Goal: Contribute content: Contribute content

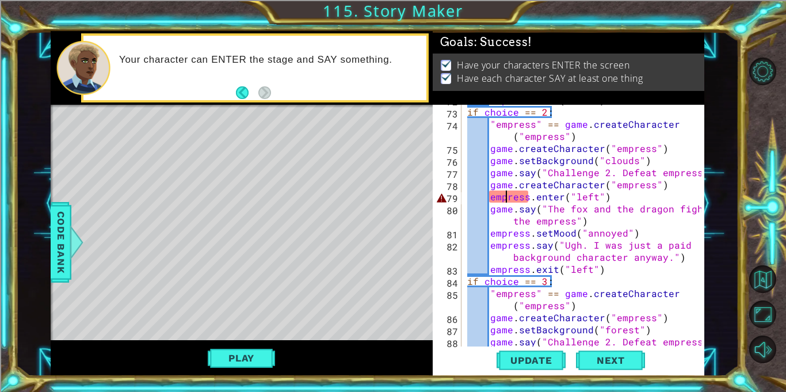
scroll to position [1207, 0]
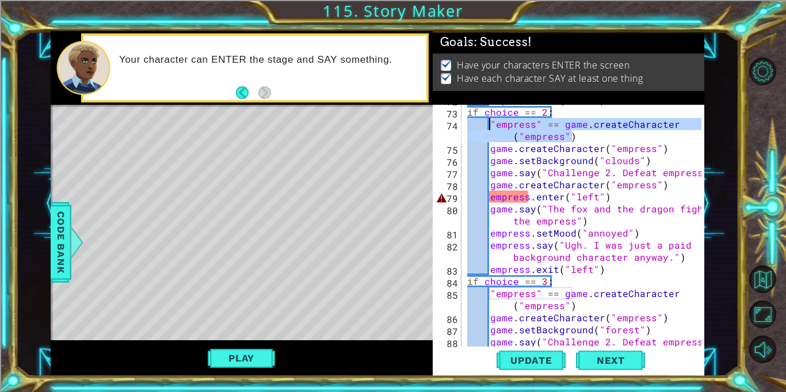
drag, startPoint x: 573, startPoint y: 138, endPoint x: 491, endPoint y: 123, distance: 83.6
click at [491, 123] on div "empress . exit ( "left" ) if choice == 2 : "empress" == game . createCharacter …" at bounding box center [586, 227] width 242 height 266
click at [568, 166] on div "empress . exit ( "left" ) if choice == 2 : "empress" == game . createCharacter …" at bounding box center [586, 227] width 242 height 266
drag, startPoint x: 575, startPoint y: 139, endPoint x: 490, endPoint y: 124, distance: 85.8
click at [490, 124] on div "empress . exit ( "left" ) if choice == 2 : "empress" == game . createCharacter …" at bounding box center [586, 227] width 242 height 266
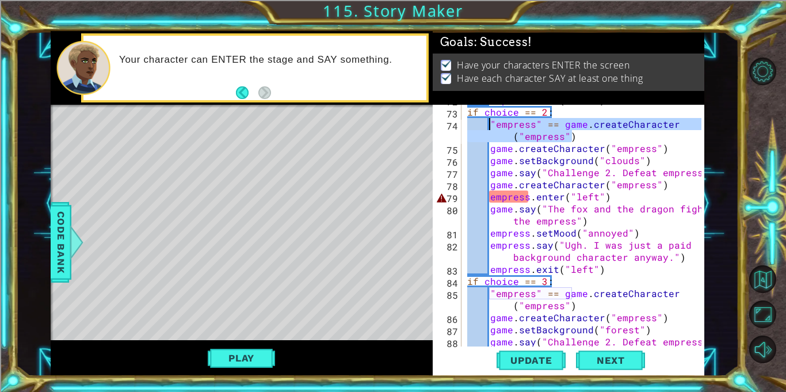
type textarea ""empress" == game.createCharacter("empress")"
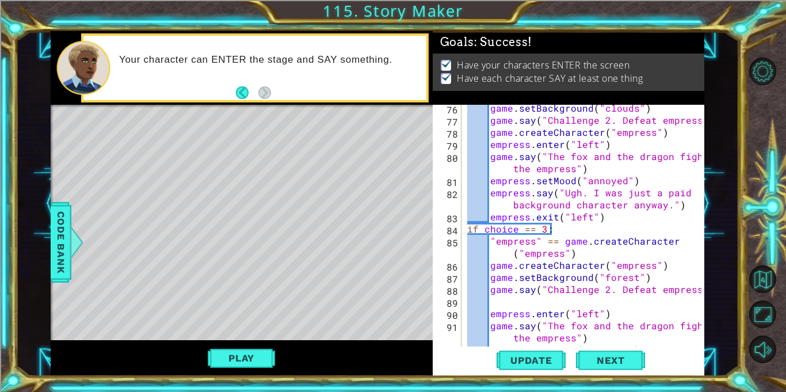
scroll to position [1258, 0]
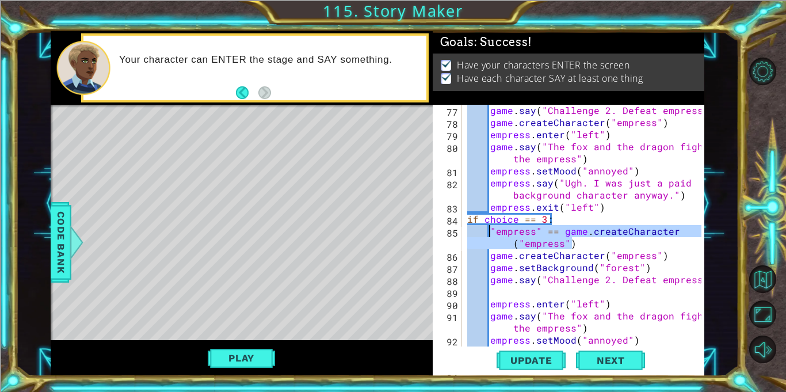
drag, startPoint x: 575, startPoint y: 244, endPoint x: 491, endPoint y: 231, distance: 85.1
click at [491, 231] on div "game . say ( "Challenge 2. Defeat empress" ) game . createCharacter ( "empress"…" at bounding box center [586, 243] width 242 height 278
type textarea ""empress" == game.createCharacter("empress")"
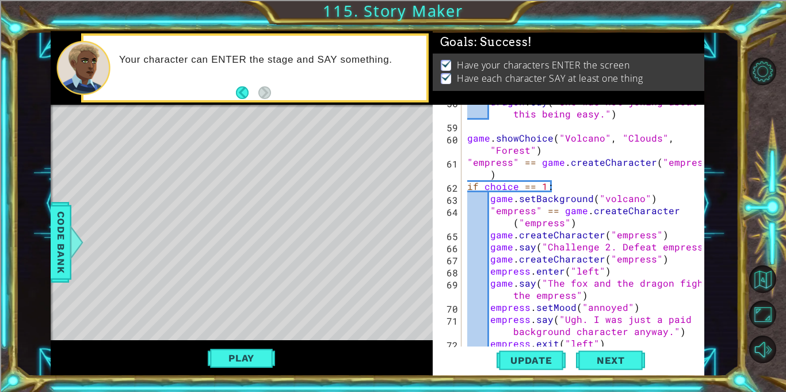
scroll to position [952, 0]
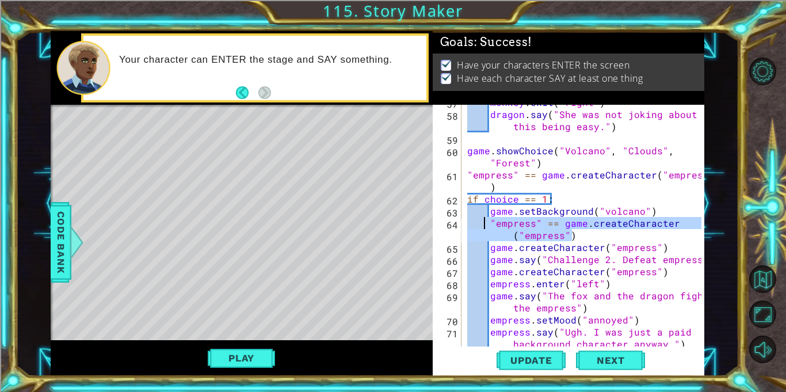
drag, startPoint x: 580, startPoint y: 235, endPoint x: 486, endPoint y: 226, distance: 94.3
click at [486, 226] on div "monkey . exit ( "right" ) dragon . say ( "She was not joking about this being e…" at bounding box center [586, 235] width 242 height 278
type textarea ""empress" == game.createCharacter("empress")"
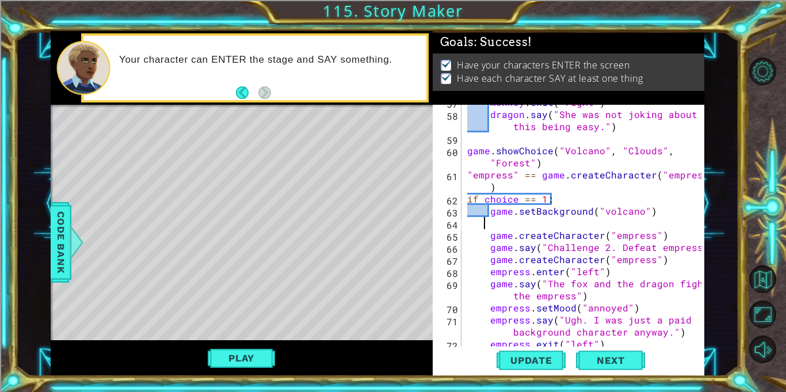
click at [492, 234] on div "monkey . exit ( "right" ) dragon . say ( "She was not joking about this being e…" at bounding box center [586, 229] width 242 height 266
click at [489, 233] on div "monkey . exit ( "right" ) dragon . say ( "She was not joking about this being e…" at bounding box center [586, 229] width 242 height 266
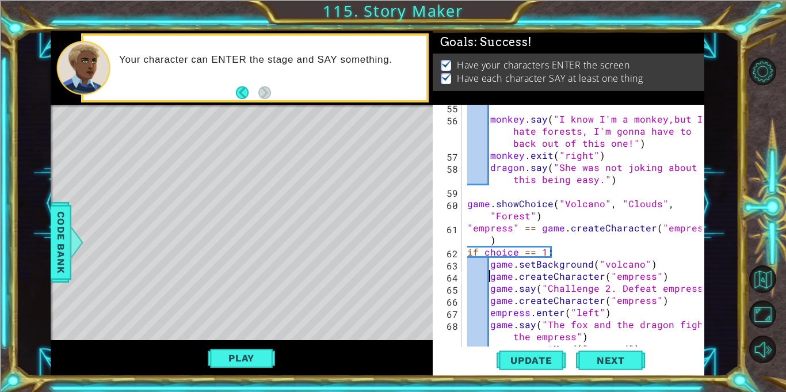
scroll to position [897, 0]
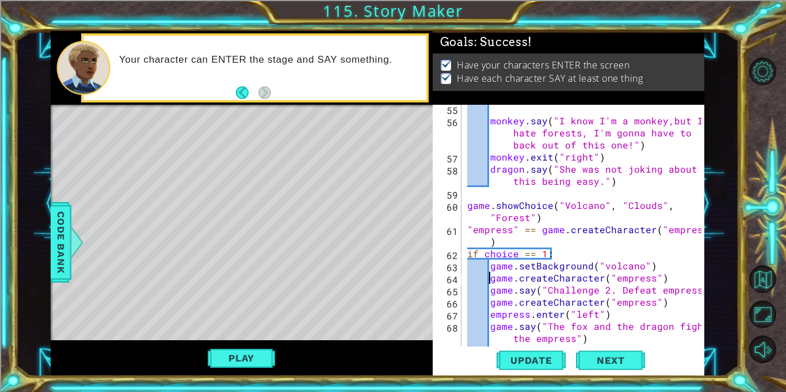
click at [585, 228] on div "monkey . say ( "I know I'm a monkey,but I hate forests, I'm gonna have to back …" at bounding box center [586, 235] width 242 height 266
click at [539, 239] on div "monkey . say ( "I know I'm a monkey,but I hate forests, I'm gonna have to back …" at bounding box center [586, 235] width 242 height 266
click at [546, 367] on button "Update" at bounding box center [531, 360] width 69 height 27
click at [269, 348] on button "Play" at bounding box center [241, 358] width 67 height 22
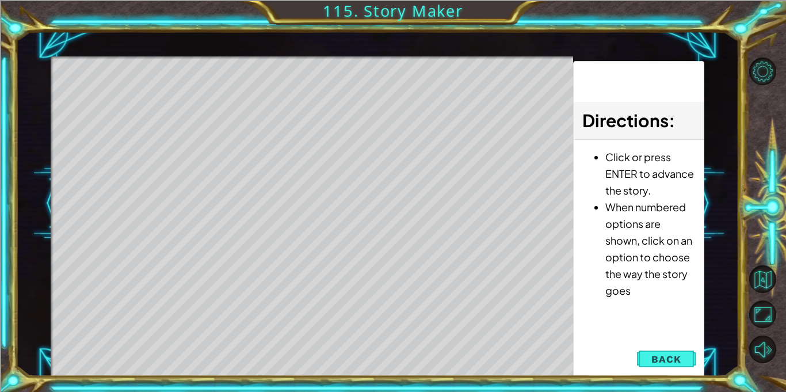
click at [366, 321] on div "Level Map" at bounding box center [317, 225] width 532 height 339
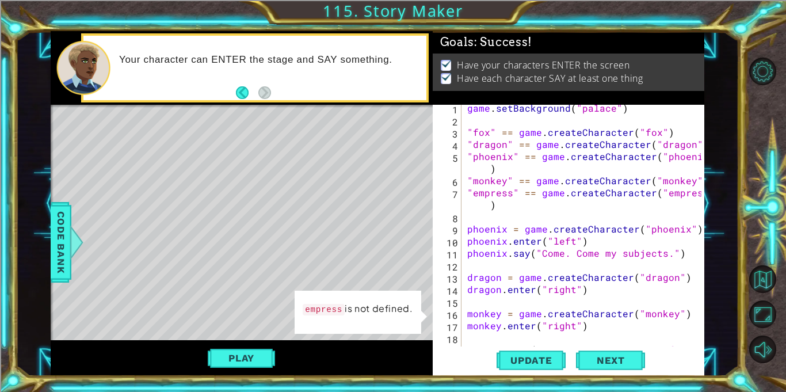
scroll to position [0, 0]
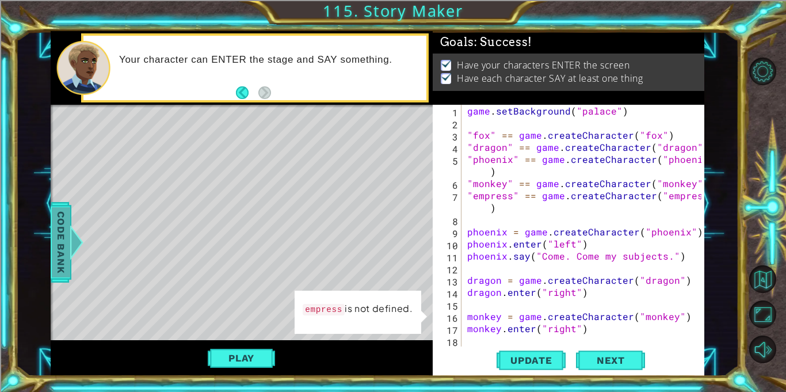
click at [79, 243] on div at bounding box center [76, 242] width 14 height 35
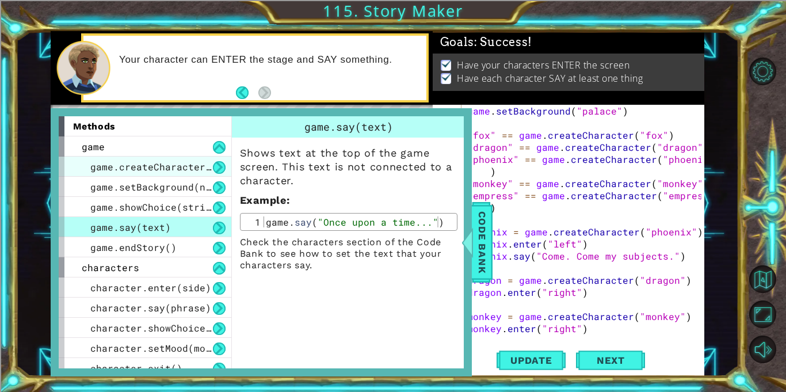
click at [165, 171] on span "game.createCharacter(name)" at bounding box center [165, 167] width 150 height 12
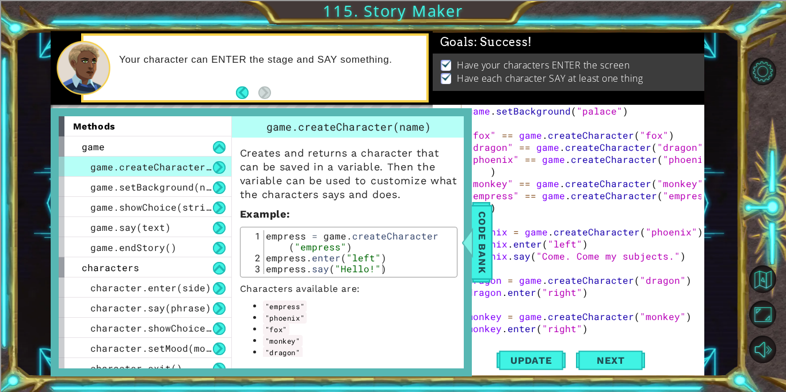
click at [527, 230] on div "game . setBackground ( "palace" ) "fox" == game . createCharacter ( "fox" ) "dr…" at bounding box center [586, 238] width 242 height 266
type textarea "phoenix = game.createCharacter("phoenix")"
click at [523, 218] on div "game . setBackground ( "palace" ) "fox" == game . createCharacter ( "fox" ) "dr…" at bounding box center [586, 238] width 242 height 266
click at [470, 244] on div at bounding box center [467, 242] width 14 height 35
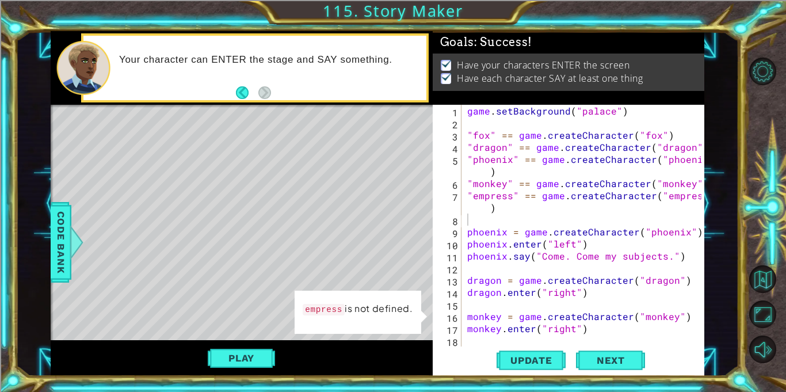
click at [475, 197] on div "game . setBackground ( "palace" ) "fox" == game . createCharacter ( "fox" ) "dr…" at bounding box center [586, 238] width 242 height 266
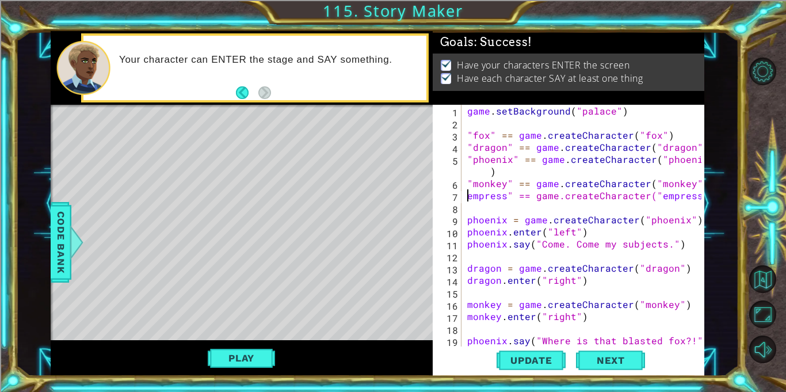
click at [510, 196] on div "game . setBackground ( "palace" ) "fox" == game . createCharacter ( "fox" ) "dr…" at bounding box center [586, 238] width 242 height 266
type textarea "empress == game.createCharacter("empress")"
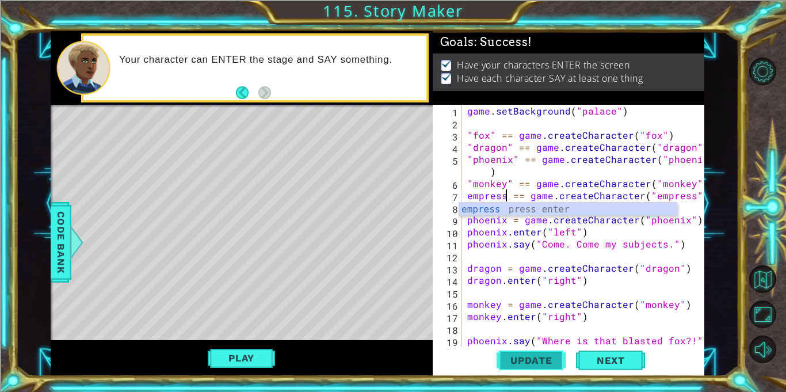
click at [526, 359] on span "Update" at bounding box center [531, 361] width 65 height 12
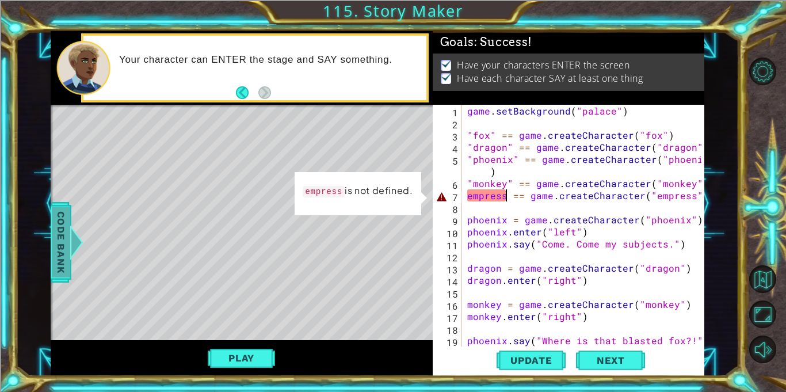
click at [78, 245] on div at bounding box center [76, 242] width 14 height 35
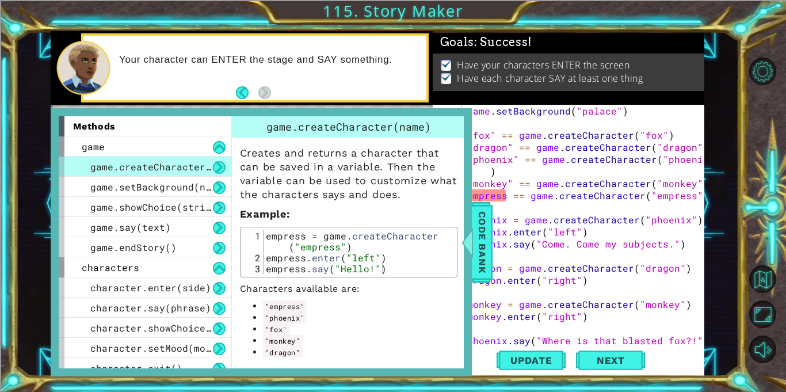
click at [520, 213] on div "game . setBackground ( "palace" ) "fox" == game . createCharacter ( "fox" ) "dr…" at bounding box center [586, 238] width 242 height 266
click at [525, 197] on div "game . setBackground ( "palace" ) "fox" == game . createCharacter ( "fox" ) "dr…" at bounding box center [586, 238] width 242 height 266
click at [467, 241] on div at bounding box center [467, 242] width 14 height 35
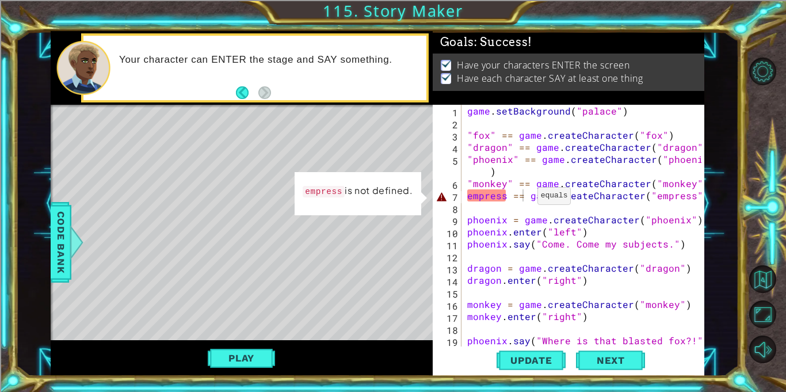
click at [523, 198] on div "game . setBackground ( "palace" ) "fox" == game . createCharacter ( "fox" ) "dr…" at bounding box center [586, 238] width 242 height 266
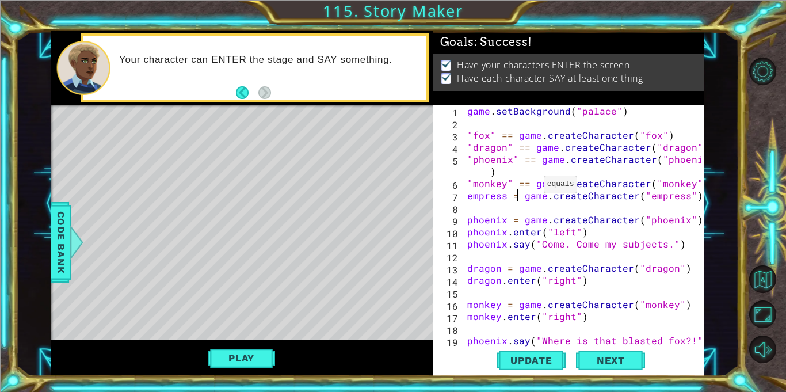
click at [529, 187] on div "game . setBackground ( "palace" ) "fox" == game . createCharacter ( "fox" ) "dr…" at bounding box center [586, 238] width 242 height 266
click at [526, 356] on span "Update" at bounding box center [531, 361] width 65 height 12
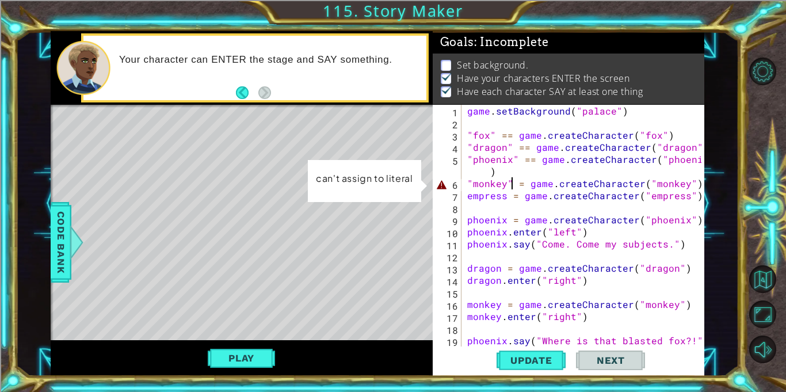
click at [512, 185] on div "game . setBackground ( "palace" ) "fox" == game . createCharacter ( "fox" ) "dr…" at bounding box center [586, 238] width 242 height 266
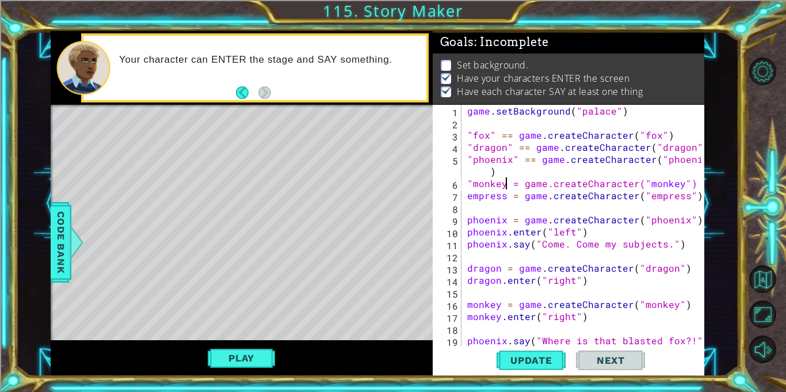
click at [474, 182] on div "game . setBackground ( "palace" ) "fox" == game . createCharacter ( "fox" ) "dr…" at bounding box center [586, 238] width 242 height 266
click at [535, 162] on div "game . setBackground ( "palace" ) "fox" == game . createCharacter ( "fox" ) "dr…" at bounding box center [586, 238] width 242 height 266
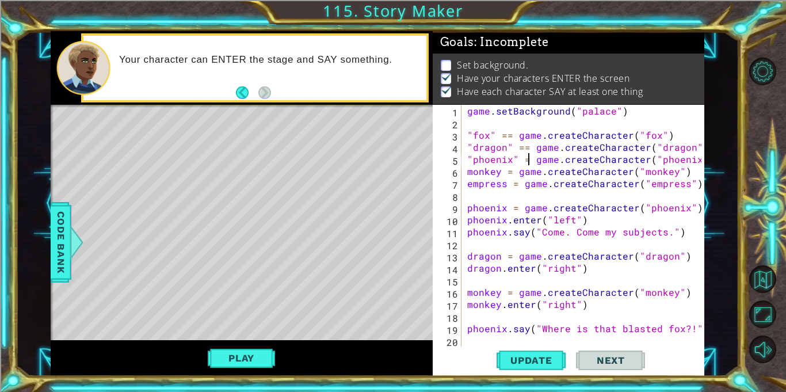
click at [516, 158] on div "game . setBackground ( "palace" ) "fox" == game . createCharacter ( "fox" ) "dr…" at bounding box center [586, 238] width 242 height 266
click at [474, 158] on div "game . setBackground ( "palace" ) "fox" == game . createCharacter ( "fox" ) "dr…" at bounding box center [586, 238] width 242 height 266
click at [522, 149] on div "game . setBackground ( "palace" ) "fox" == game . createCharacter ( "fox" ) "dr…" at bounding box center [586, 238] width 242 height 266
click at [511, 149] on div "game . setBackground ( "palace" ) "fox" == game . createCharacter ( "fox" ) "dr…" at bounding box center [586, 238] width 242 height 266
click at [475, 147] on div "game . setBackground ( "palace" ) "fox" == game . createCharacter ( "fox" ) "dr…" at bounding box center [586, 238] width 242 height 266
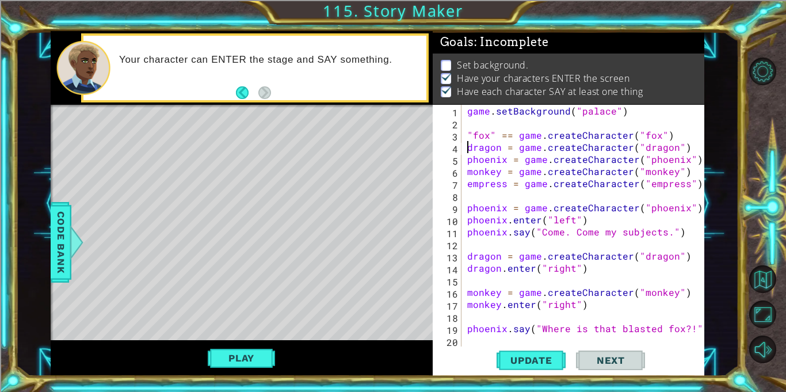
click at [475, 134] on div "game . setBackground ( "palace" ) "fox" == game . createCharacter ( "fox" ) dra…" at bounding box center [586, 238] width 242 height 266
click at [500, 135] on div "game . setBackground ( "palace" ) fox " == game.createCharacter(" fox ") dragon…" at bounding box center [586, 238] width 242 height 266
click at [529, 356] on span "Update" at bounding box center [531, 361] width 65 height 12
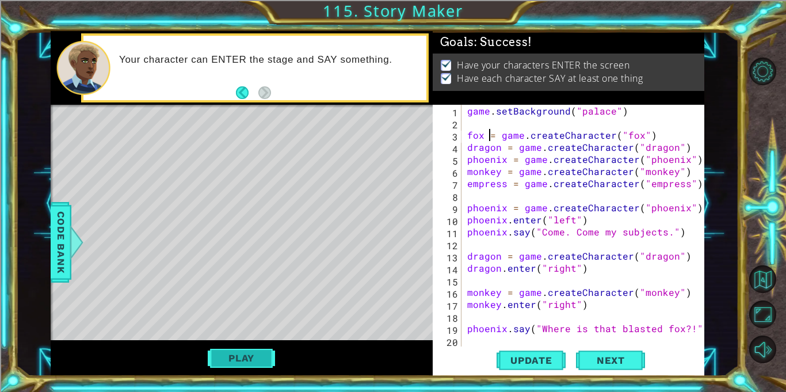
click at [233, 359] on button "Play" at bounding box center [241, 358] width 67 height 22
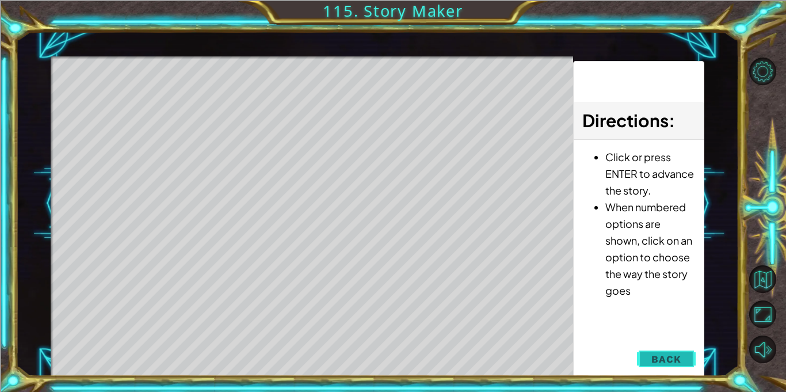
click at [658, 361] on span "Back" at bounding box center [665, 359] width 29 height 12
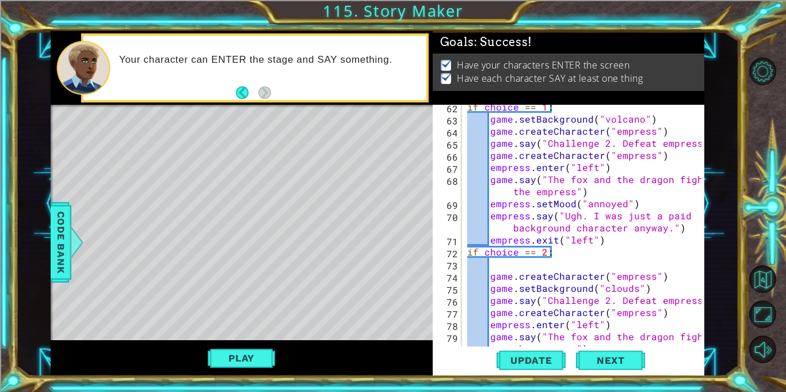
scroll to position [1020, 0]
type textarea "game.setBackground("clouds")"
drag, startPoint x: 645, startPoint y: 286, endPoint x: 490, endPoint y: 287, distance: 154.8
click at [490, 287] on div "if choice == 1 : game . setBackground ( "volcano" ) game . createCharacter ( "e…" at bounding box center [586, 240] width 242 height 278
click at [498, 268] on div "if choice == 1 : game . setBackground ( "volcano" ) game . createCharacter ( "e…" at bounding box center [586, 240] width 242 height 278
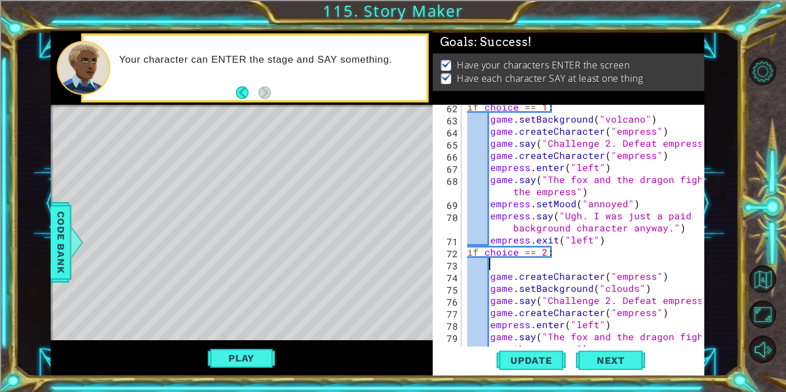
paste textarea "game.setBackground("clouds")"
click at [649, 290] on div "if choice == 1 : game . setBackground ( "volcano" ) game . createCharacter ( "e…" at bounding box center [586, 240] width 242 height 278
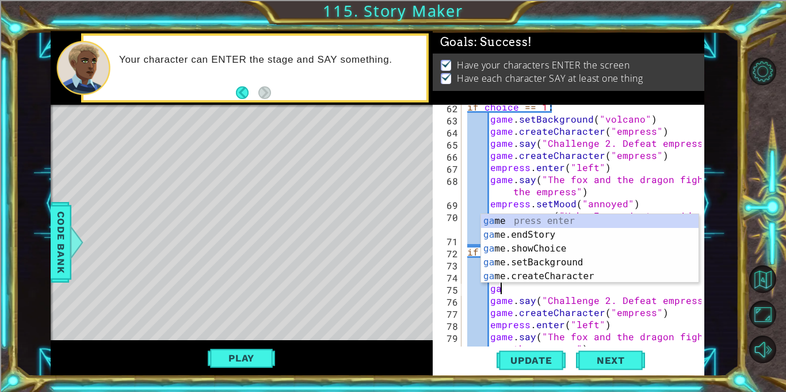
type textarea "g"
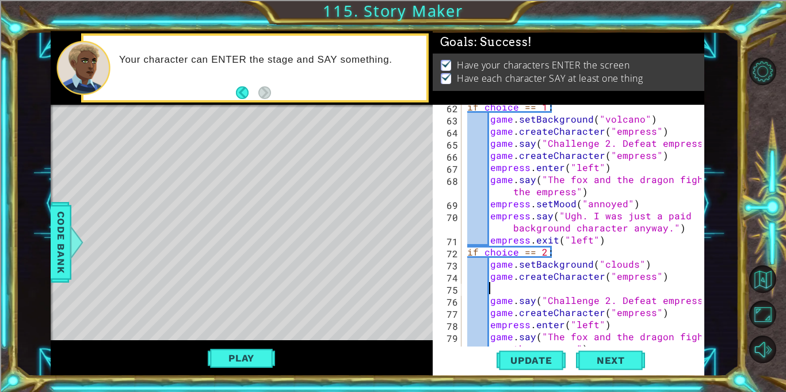
click at [487, 301] on div "if choice == 1 : game . setBackground ( "volcano" ) game . createCharacter ( "e…" at bounding box center [586, 240] width 242 height 278
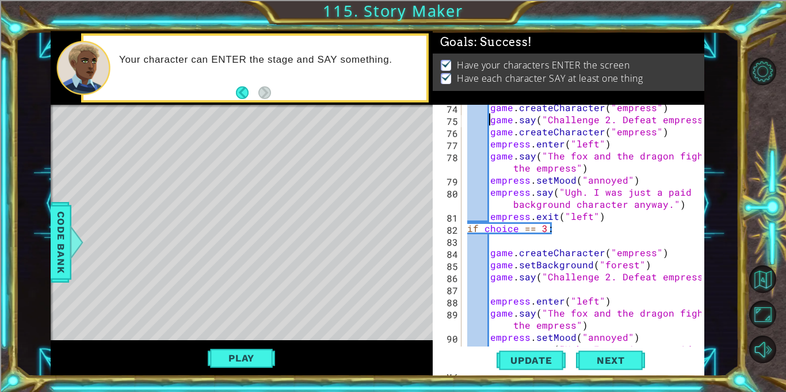
scroll to position [1188, 0]
drag, startPoint x: 669, startPoint y: 267, endPoint x: 491, endPoint y: 264, distance: 177.3
click at [491, 264] on div "game . createCharacter ( "empress" ) game . say ( "Challenge 2. Defeat empress"…" at bounding box center [586, 240] width 242 height 278
type textarea "game.setBackground("forest")"
click at [493, 241] on div "game . createCharacter ( "empress" ) game . say ( "Challenge 2. Defeat empress"…" at bounding box center [586, 240] width 242 height 278
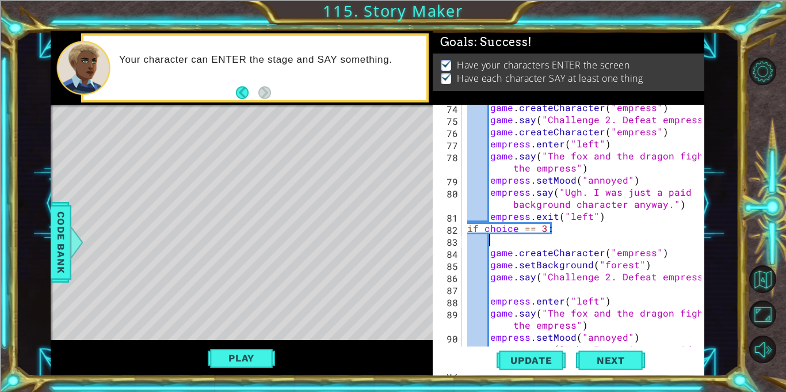
paste textarea "game.setBackground("forest")"
type textarea "game.setBackground("forest")"
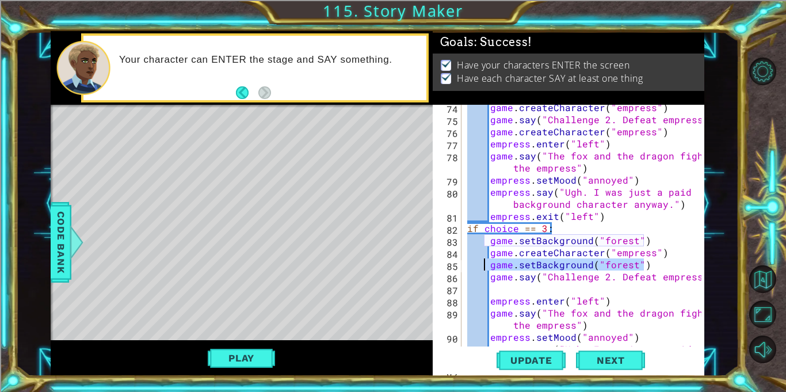
drag, startPoint x: 658, startPoint y: 266, endPoint x: 472, endPoint y: 261, distance: 186.0
click at [472, 261] on div "game . createCharacter ( "empress" ) game . say ( "Challenge 2. Defeat empress"…" at bounding box center [586, 240] width 242 height 278
click at [472, 261] on div "game . createCharacter ( "empress" ) game . say ( "Challenge 2. Defeat empress"…" at bounding box center [583, 226] width 237 height 242
drag, startPoint x: 490, startPoint y: 265, endPoint x: 647, endPoint y: 265, distance: 157.1
click at [647, 265] on div "game . createCharacter ( "empress" ) game . say ( "Challenge 2. Defeat empress"…" at bounding box center [586, 240] width 242 height 278
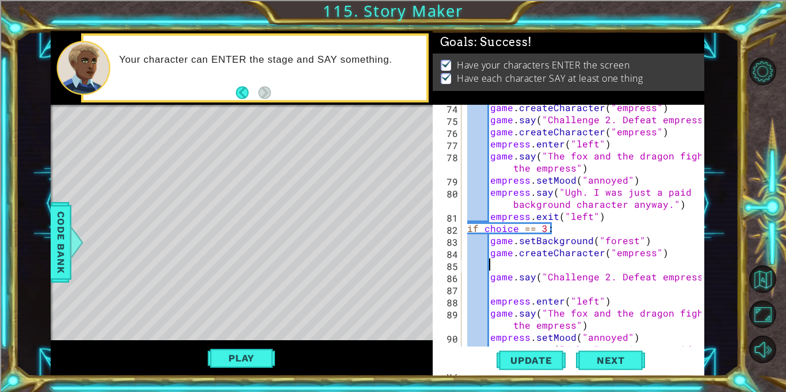
click at [491, 273] on div "game . createCharacter ( "empress" ) game . say ( "Challenge 2. Defeat empress"…" at bounding box center [586, 240] width 242 height 278
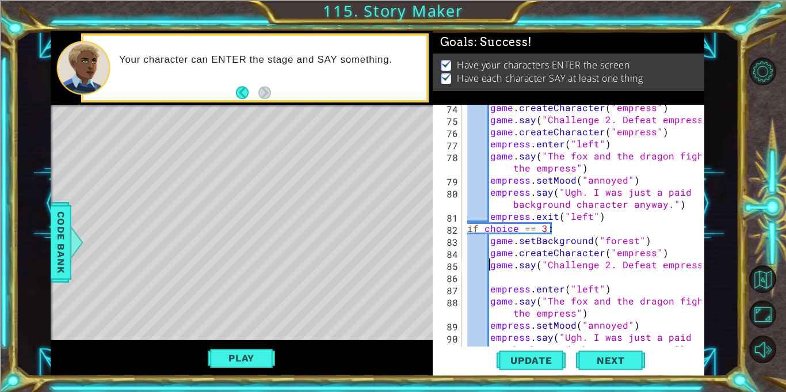
click at [490, 291] on div "game . createCharacter ( "empress" ) game . say ( "Challenge 2. Defeat empress"…" at bounding box center [586, 240] width 242 height 278
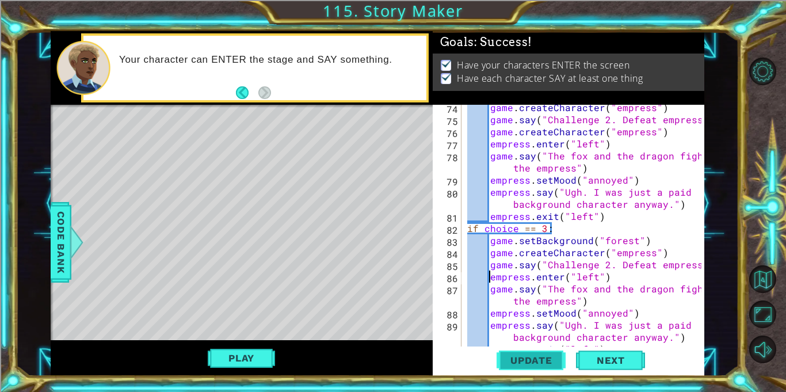
click at [555, 365] on span "Update" at bounding box center [531, 361] width 65 height 12
click at [267, 350] on button "Play" at bounding box center [241, 358] width 67 height 22
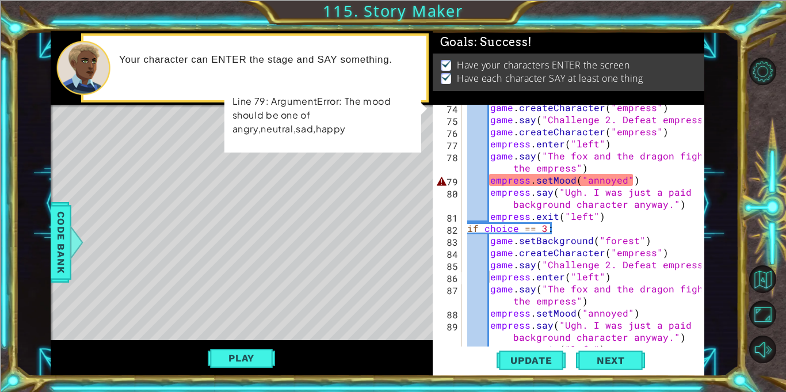
click at [621, 180] on div "game . createCharacter ( "empress" ) game . say ( "Challenge 2. Defeat empress"…" at bounding box center [586, 234] width 242 height 266
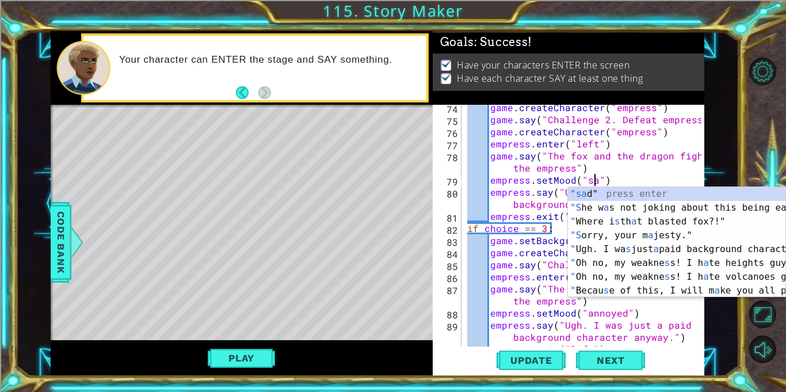
scroll to position [0, 8]
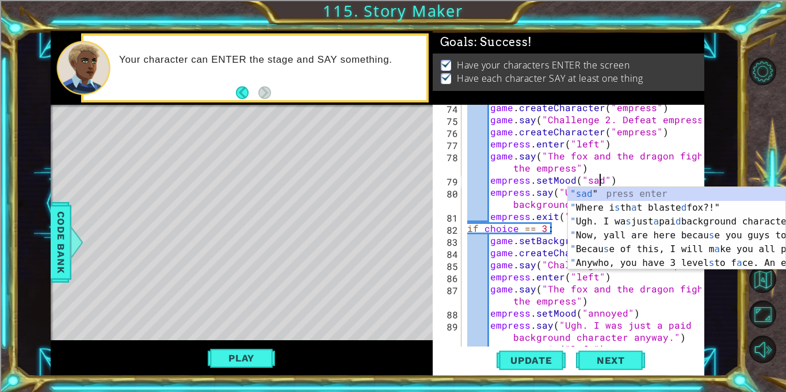
click at [532, 254] on div "game . createCharacter ( "empress" ) game . say ( "Challenge 2. Defeat empress"…" at bounding box center [586, 234] width 242 height 266
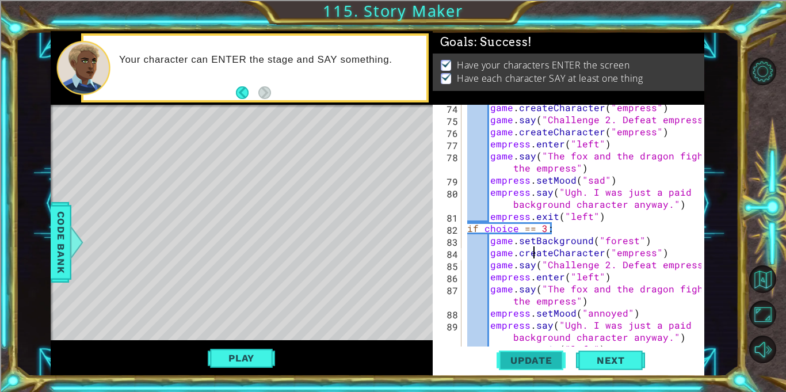
click at [528, 359] on span "Update" at bounding box center [531, 361] width 65 height 12
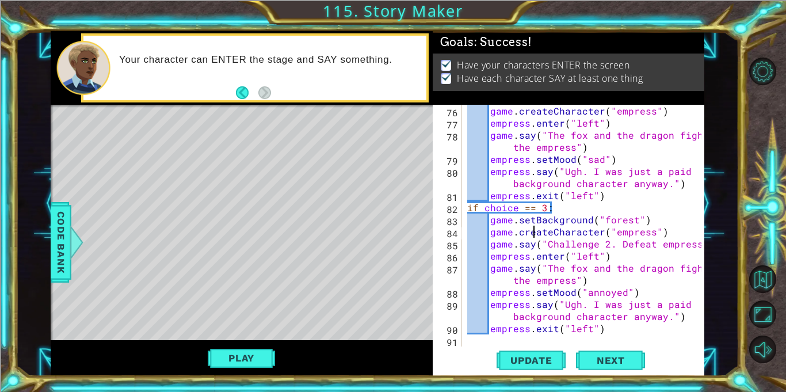
scroll to position [1209, 0]
click at [611, 331] on div "game . createCharacter ( "empress" ) empress . enter ( "left" ) game . say ( "T…" at bounding box center [586, 238] width 242 height 266
type textarea "empress.exit("left")"
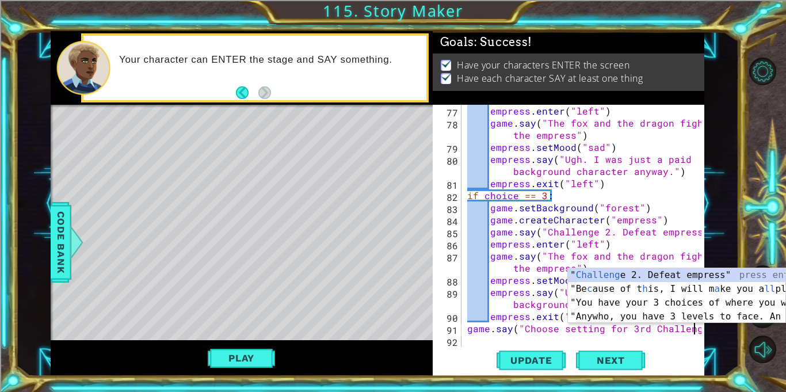
scroll to position [0, 14]
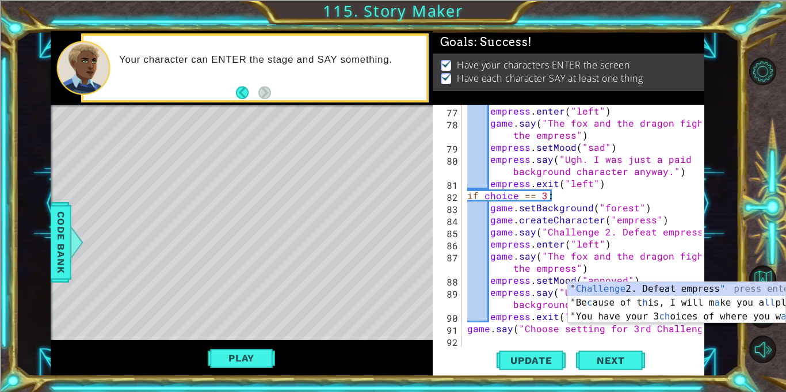
click at [653, 329] on div "empress . enter ( "left" ) game . say ( "The fox and the dragon fight the empre…" at bounding box center [586, 238] width 242 height 266
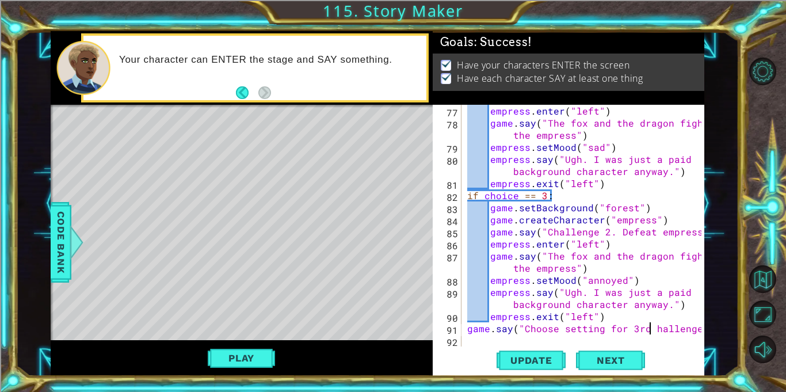
scroll to position [0, 12]
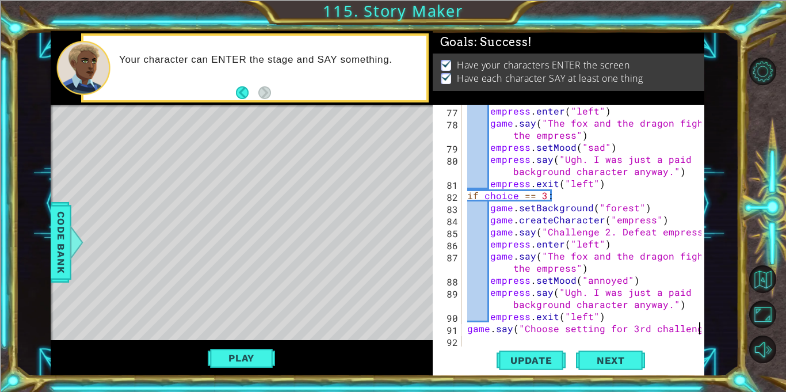
type textarea "game.say("Choose setting for 3rd challenge""
click at [702, 325] on div "game.say("Choose setting for 3rd challenge" 77 78 79 80 81 82 83 84 85 86 87 88…" at bounding box center [569, 241] width 272 height 272
click at [506, 338] on div "game . createCharacter ( "empress" ) empress . enter ( "left" ) game . say ( "T…" at bounding box center [586, 226] width 242 height 266
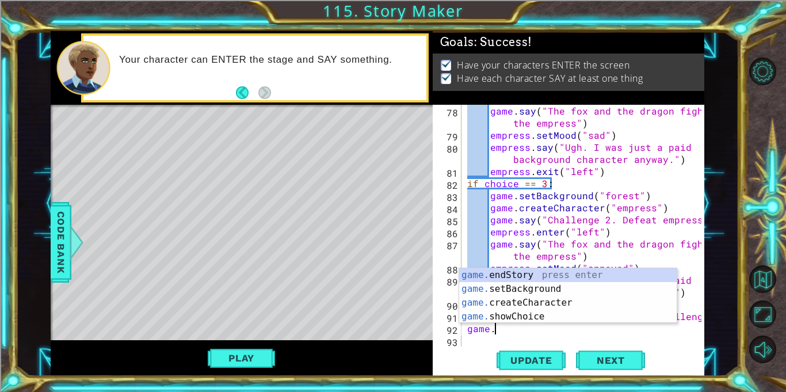
scroll to position [0, 1]
click at [505, 318] on div "game. endStory press enter game. setBackground press enter game. createCharacte…" at bounding box center [568, 309] width 218 height 83
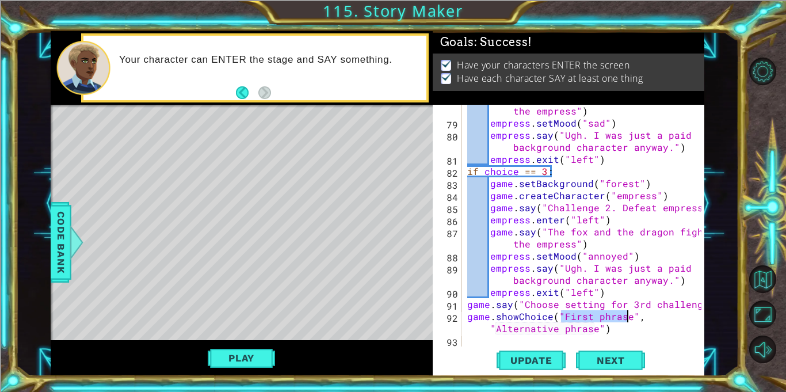
scroll to position [1245, 0]
click at [632, 317] on div "game . say ( "The fox and the dragon fight the empress" ) empress . setMood ( "…" at bounding box center [586, 232] width 242 height 278
drag, startPoint x: 627, startPoint y: 315, endPoint x: 562, endPoint y: 317, distance: 65.6
click at [562, 317] on div "game . say ( "The fox and the dragon fight the empress" ) empress . setMood ( "…" at bounding box center [586, 232] width 242 height 278
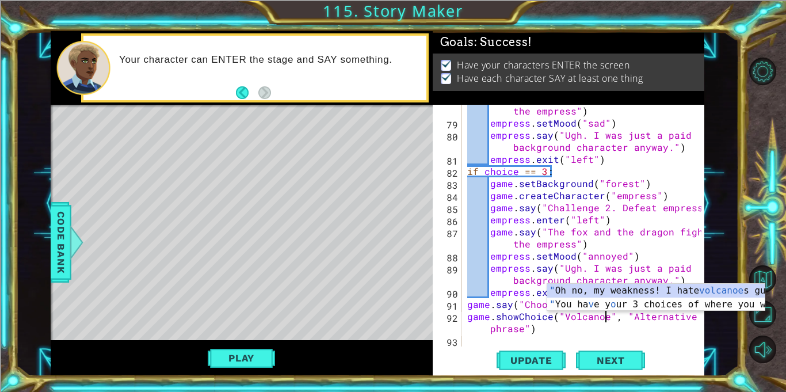
scroll to position [0, 9]
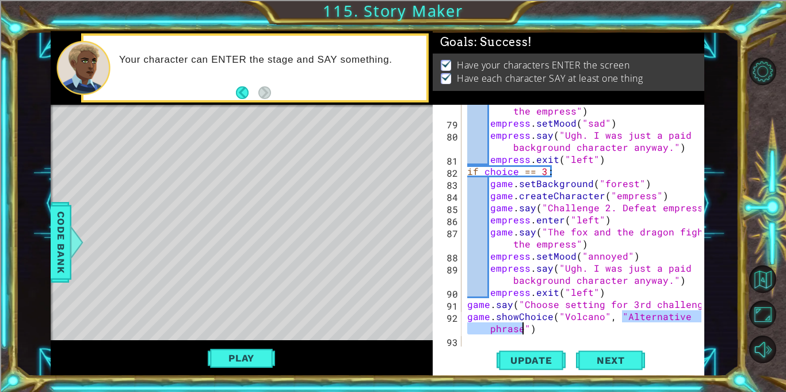
drag, startPoint x: 623, startPoint y: 314, endPoint x: 523, endPoint y: 334, distance: 102.1
click at [523, 334] on div "game . say ( "The fox and the dragon fight the empress" ) empress . setMood ( "…" at bounding box center [586, 232] width 242 height 278
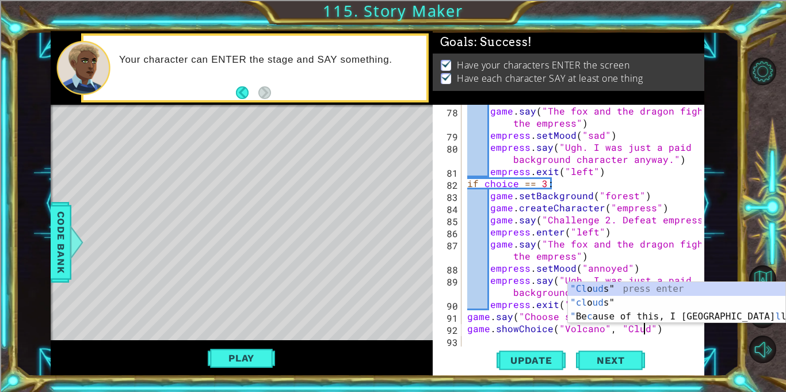
scroll to position [0, 11]
click at [634, 328] on div "game . say ( "The fox and the dragon fight the empress" ) empress . setMood ( "…" at bounding box center [586, 244] width 242 height 278
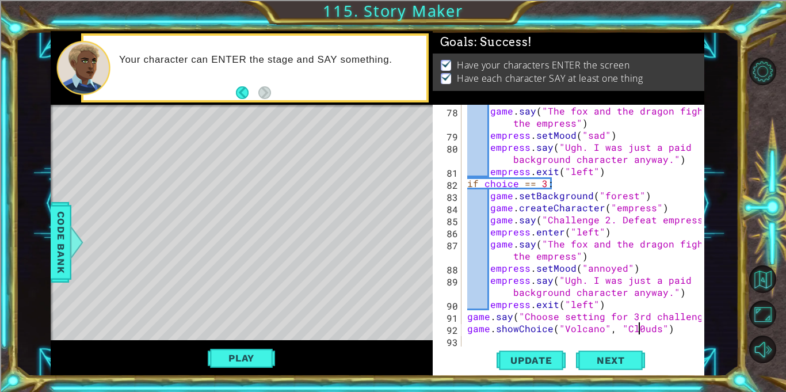
scroll to position [0, 10]
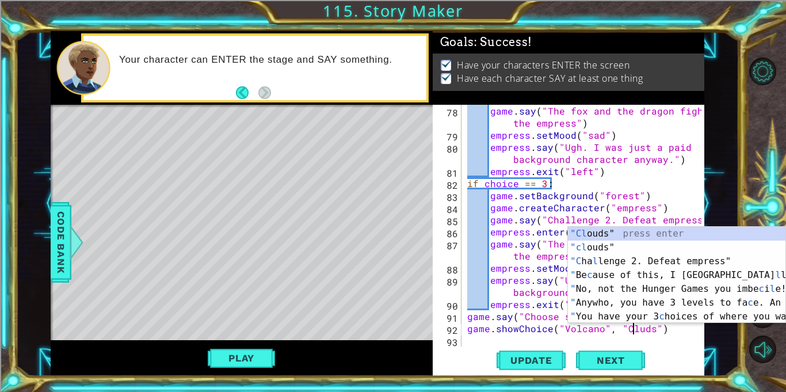
type textarea "game.showChoice("Volcano", "Clouds")"
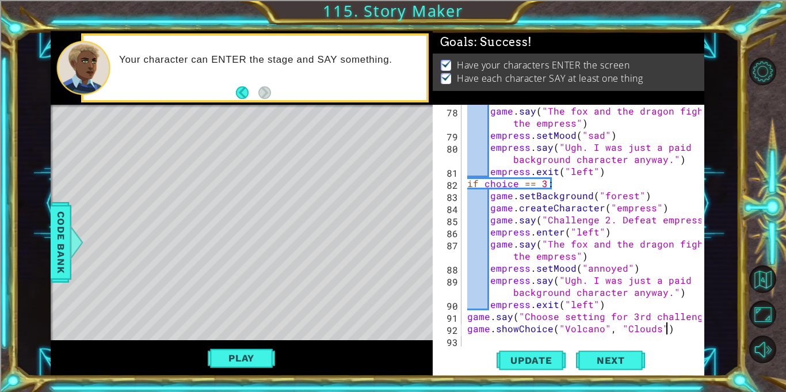
click at [688, 332] on div "game . say ( "The fox and the dragon fight the empress" ) empress . setMood ( "…" at bounding box center [586, 244] width 242 height 278
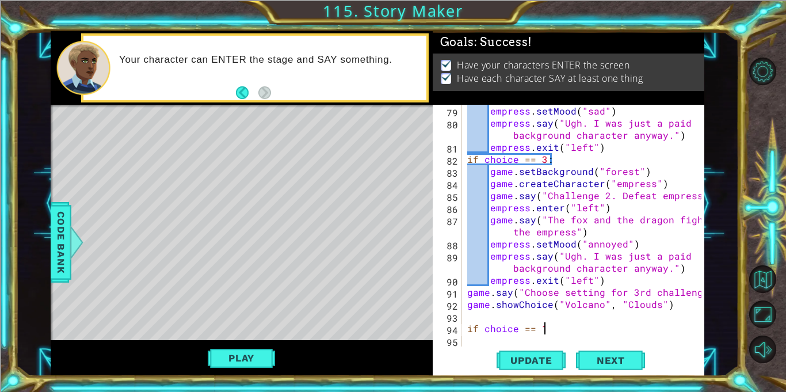
scroll to position [0, 4]
click at [661, 301] on div "empress . setMood ( "sad" ) empress . say ( "Ugh. I was just a paid background …" at bounding box center [586, 238] width 242 height 266
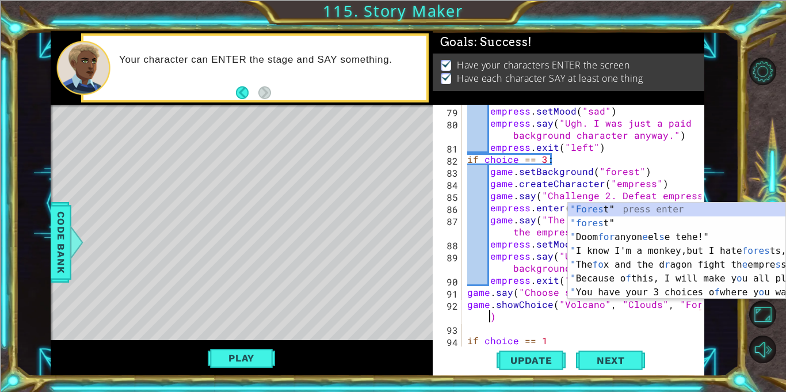
scroll to position [0, 15]
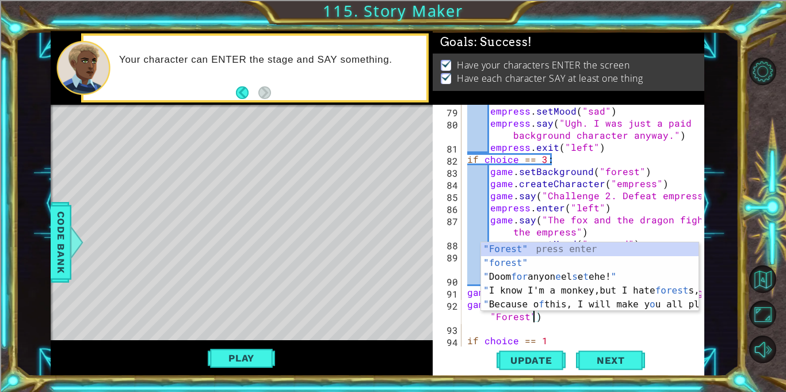
click at [569, 336] on div "empress . setMood ( "sad" ) empress . say ( "Ugh. I was just a paid background …" at bounding box center [586, 238] width 242 height 266
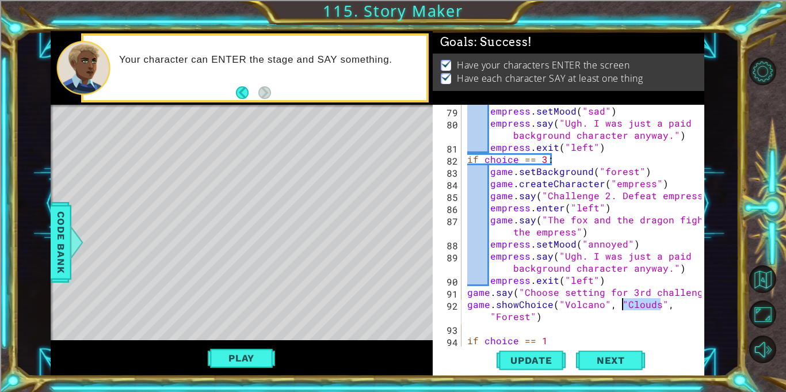
drag, startPoint x: 661, startPoint y: 303, endPoint x: 620, endPoint y: 304, distance: 40.9
click at [620, 304] on div "empress . setMood ( "sad" ) empress . say ( "Ugh. I was just a paid background …" at bounding box center [586, 238] width 242 height 266
click at [624, 307] on div "empress . setMood ( "sad" ) empress . say ( "Ugh. I was just a paid background …" at bounding box center [586, 238] width 242 height 266
click at [561, 332] on div "empress . setMood ( "sad" ) empress . say ( "Ugh. I was just a paid background …" at bounding box center [586, 238] width 242 height 266
type textarea "if choice == 1"
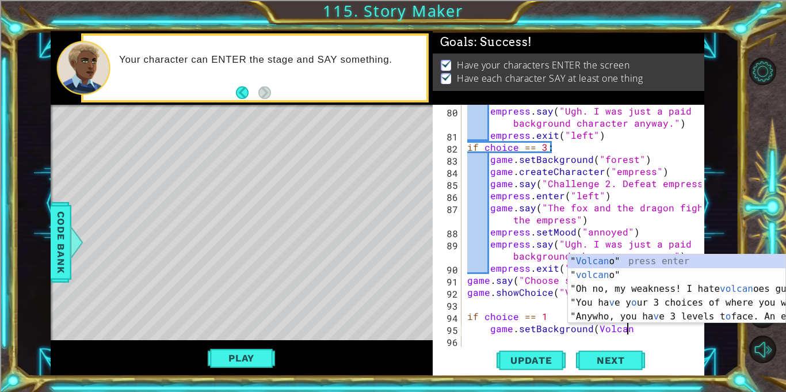
scroll to position [0, 10]
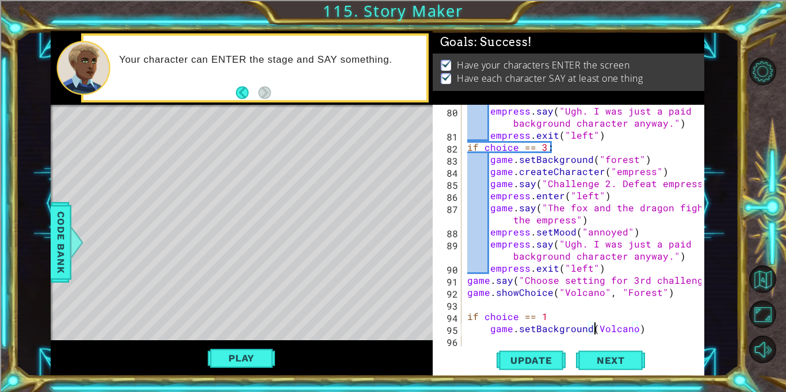
click at [593, 329] on div "empress . say ( "Ugh. I was just a paid background character anyway." ) empress…" at bounding box center [586, 244] width 242 height 278
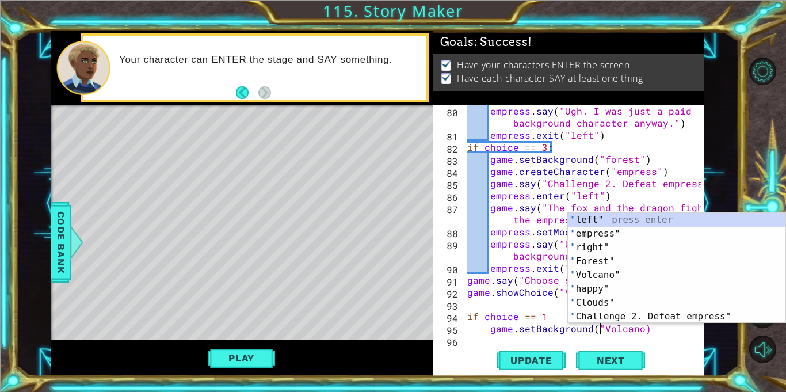
click at [639, 330] on div "empress . say ( "Ugh. I was just a paid background character anyway." ) empress…" at bounding box center [586, 244] width 242 height 278
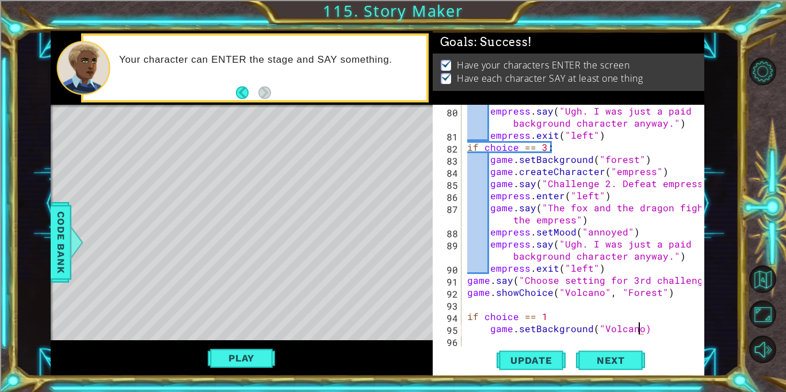
scroll to position [0, 10]
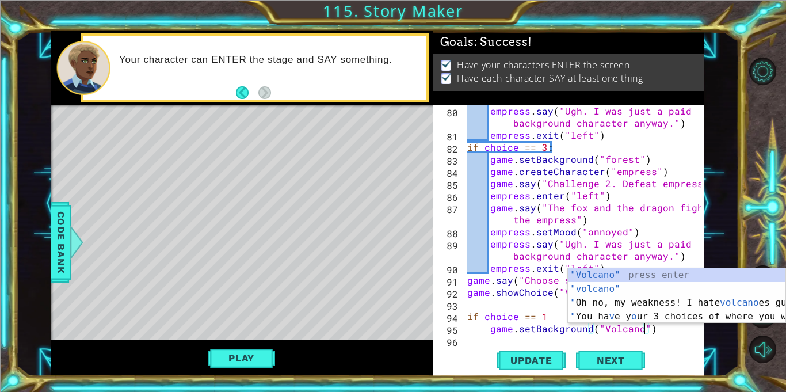
click at [607, 329] on div "empress . say ( "Ugh. I was just a paid background character anyway." ) empress…" at bounding box center [586, 244] width 242 height 278
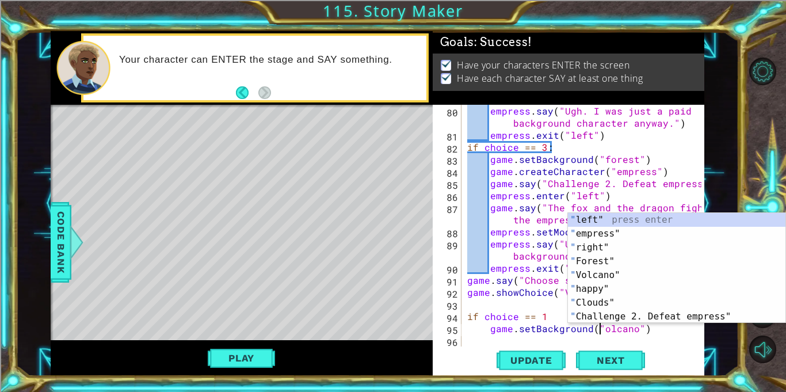
type textarea "game.setBackground("volcano")"
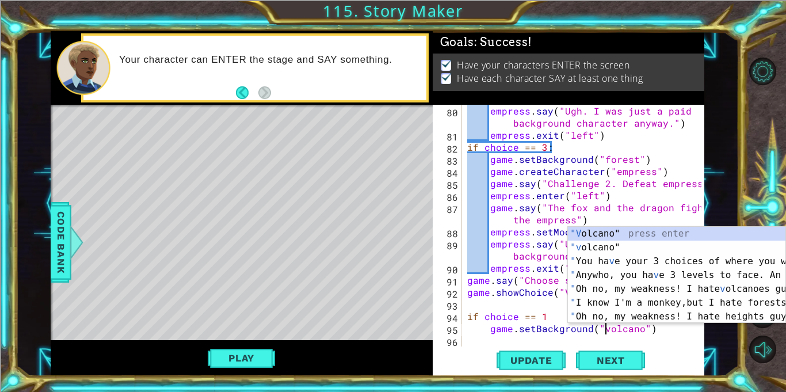
scroll to position [0, 9]
click at [678, 333] on div "empress . say ( "Ugh. I was just a paid background character anyway." ) empress…" at bounding box center [586, 244] width 242 height 278
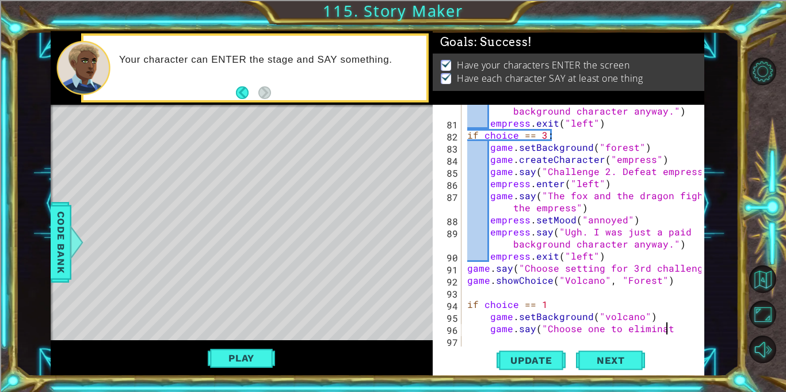
scroll to position [0, 12]
type textarea "game.say("Choose one to eliminate")"
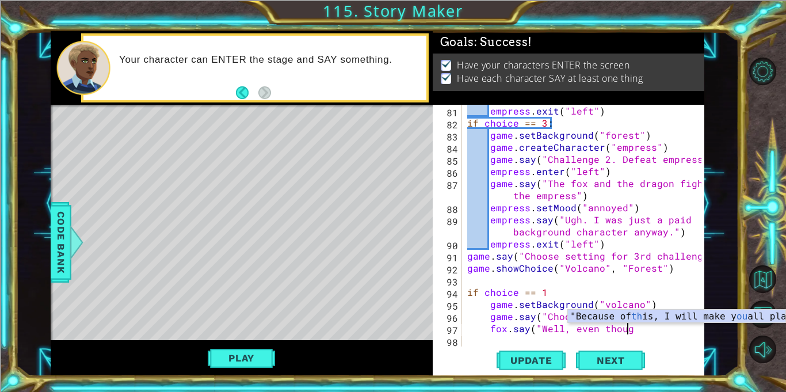
scroll to position [0, 10]
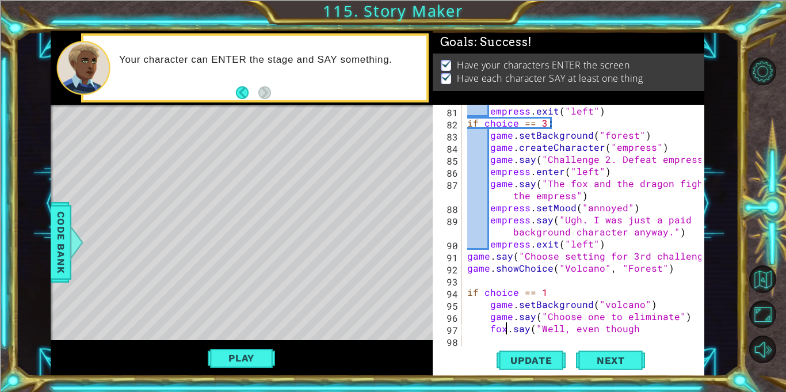
click at [504, 330] on div "empress . exit ( "left" ) if choice == 3 : game . setBackground ( "forest" ) ga…" at bounding box center [586, 238] width 242 height 266
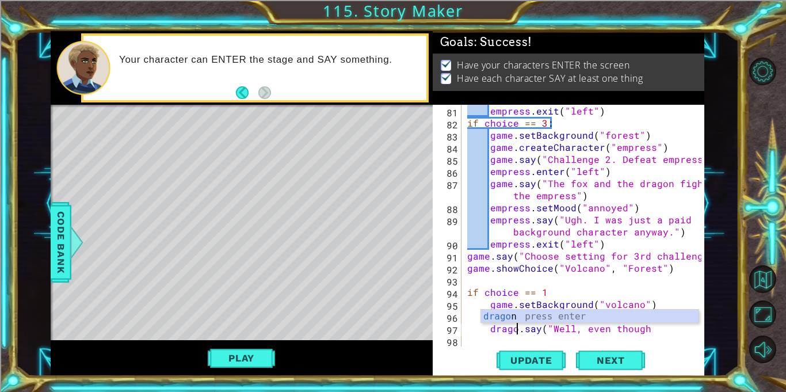
scroll to position [0, 3]
click at [657, 330] on div "empress . exit ( "left" ) if choice == 3 : game . setBackground ( "forest" ) ga…" at bounding box center [586, 238] width 242 height 266
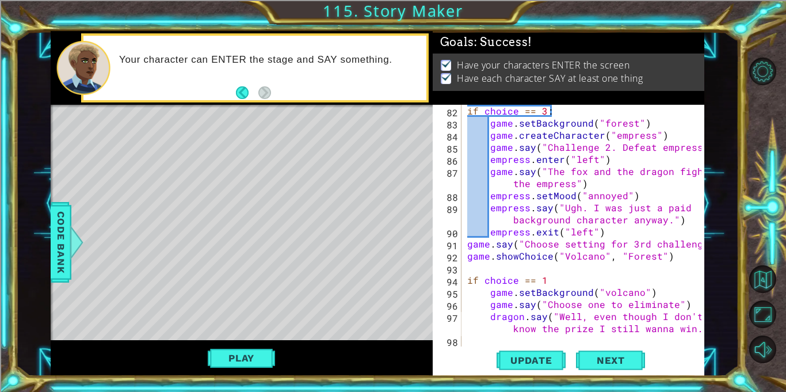
scroll to position [0, 26]
type textarea "dragon.say("Well, even though I don't know the prize I still wanna win...""
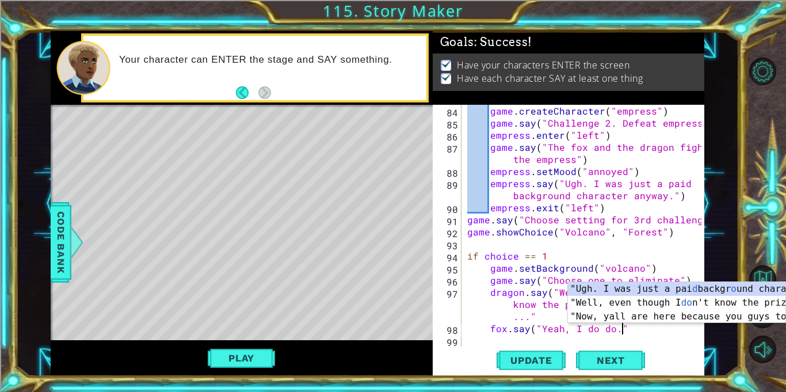
scroll to position [0, 9]
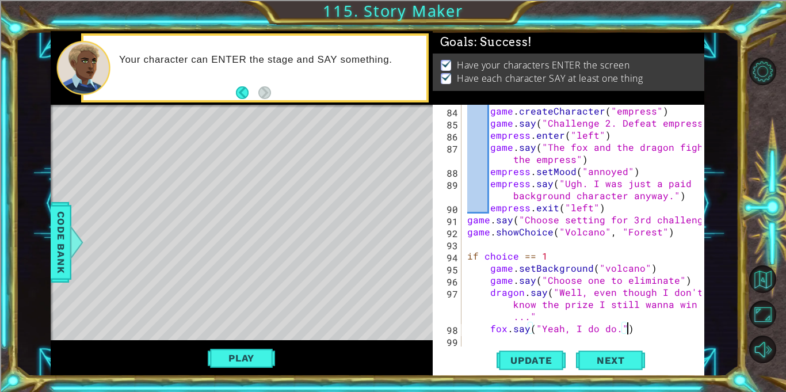
click at [607, 331] on div "game . createCharacter ( "empress" ) game . say ( "Challenge 2. Defeat empress"…" at bounding box center [586, 238] width 242 height 266
click at [646, 333] on div "game . createCharacter ( "empress" ) game . say ( "Challenge 2. Defeat empress"…" at bounding box center [586, 238] width 242 height 266
click at [611, 329] on div "game . createCharacter ( "empress" ) game . say ( "Challenge 2. Defeat empress"…" at bounding box center [586, 238] width 242 height 266
type textarea "fox.say("Yeah, I do too.")"
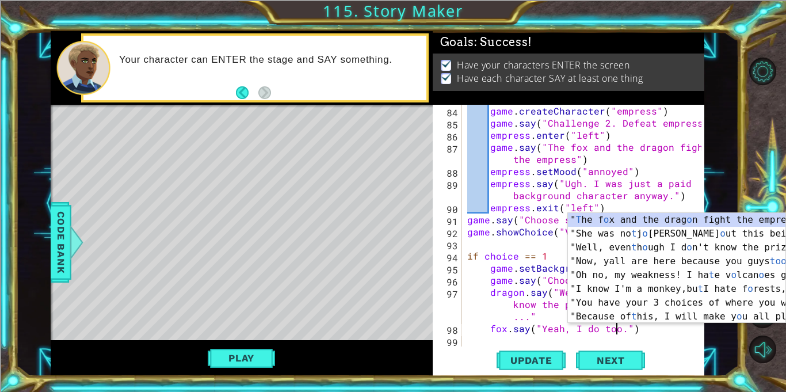
scroll to position [0, 9]
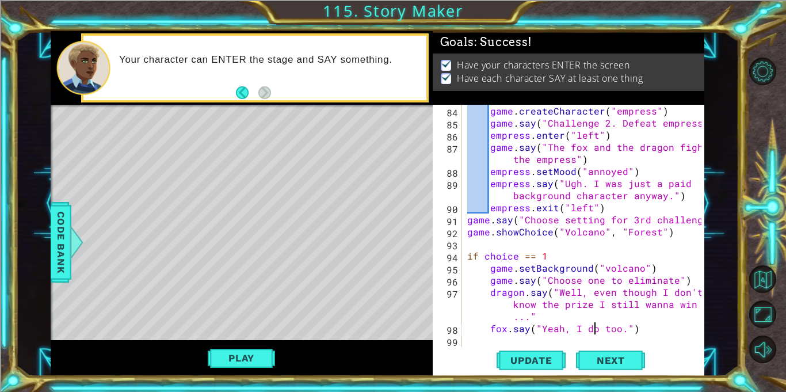
click at [596, 327] on div "game . createCharacter ( "empress" ) game . say ( "Challenge 2. Defeat empress"…" at bounding box center [586, 238] width 242 height 266
click at [647, 330] on div "game . createCharacter ( "empress" ) game . say ( "Challenge 2. Defeat empress"…" at bounding box center [586, 238] width 242 height 266
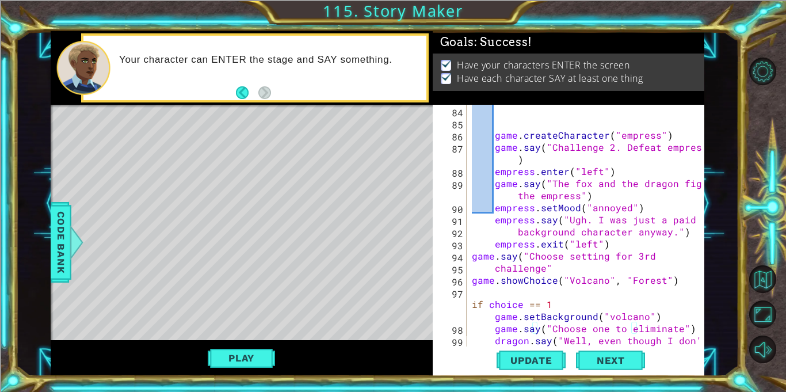
scroll to position [1390, 0]
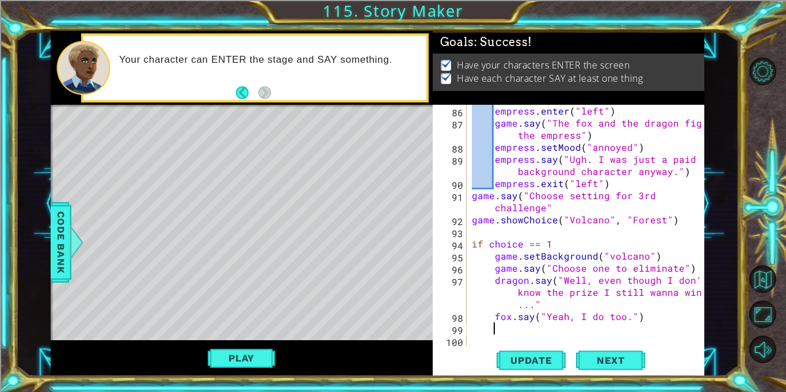
click at [543, 303] on div "empress . enter ( "left" ) game . say ( "The fox and the dragon fight the empre…" at bounding box center [588, 238] width 237 height 266
click at [637, 315] on div "empress . enter ( "left" ) game . say ( "The fox and the dragon fight the empre…" at bounding box center [588, 238] width 237 height 266
type textarea "fox.say("Yeah, I do too.")"
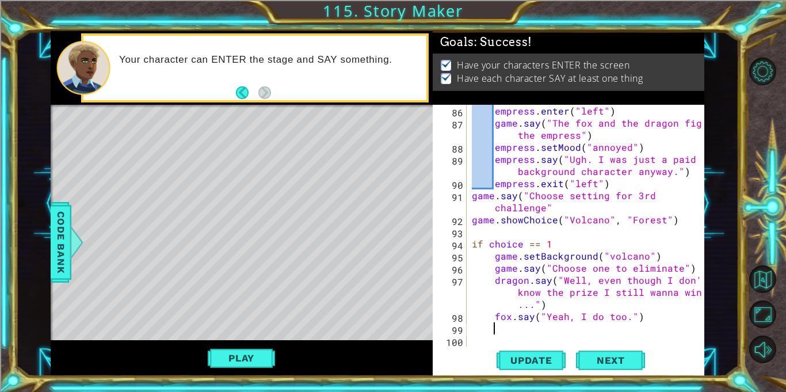
type textarea "D"
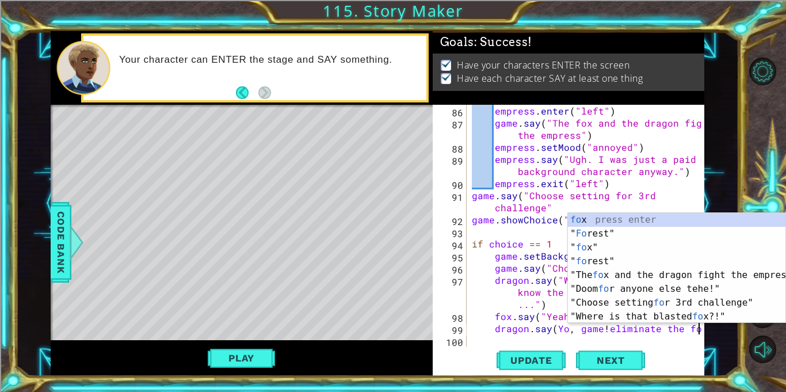
scroll to position [0, 14]
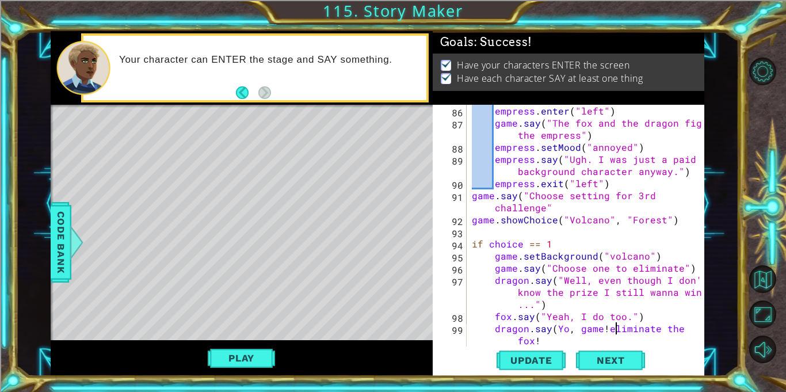
click at [616, 330] on div "empress . enter ( "left" ) game . say ( "The fox and the dragon fight the empre…" at bounding box center [588, 238] width 237 height 266
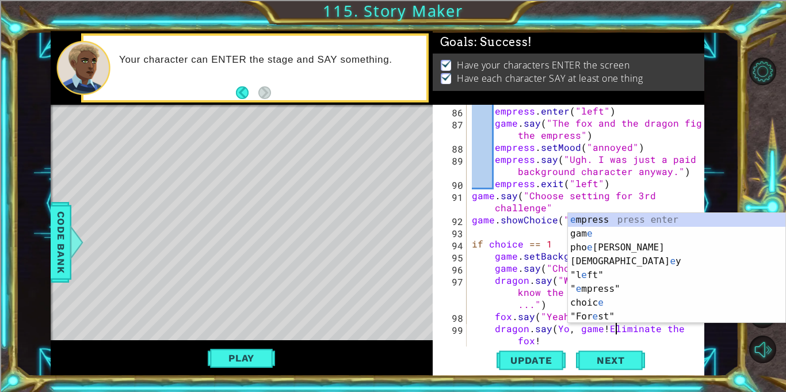
click at [543, 339] on div "empress . enter ( "left" ) game . say ( "The fox and the dragon fight the empre…" at bounding box center [588, 238] width 237 height 266
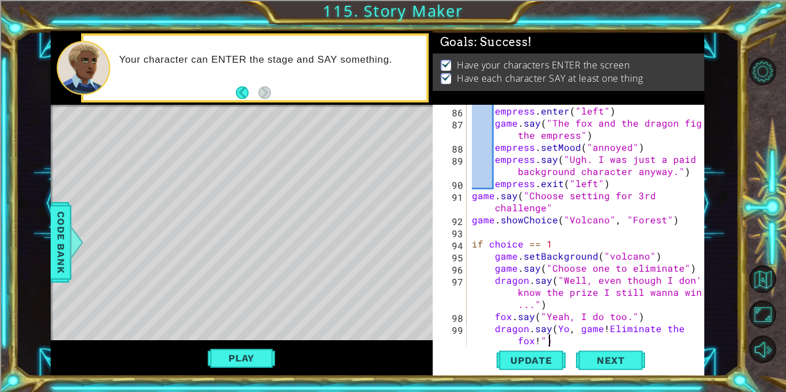
scroll to position [0, 15]
click at [557, 330] on div "empress . enter ( "left" ) game . say ( "The fox and the dragon fight the empre…" at bounding box center [588, 238] width 237 height 266
type textarea "dragon.say("Yo, game! Eliminate the fox!")"
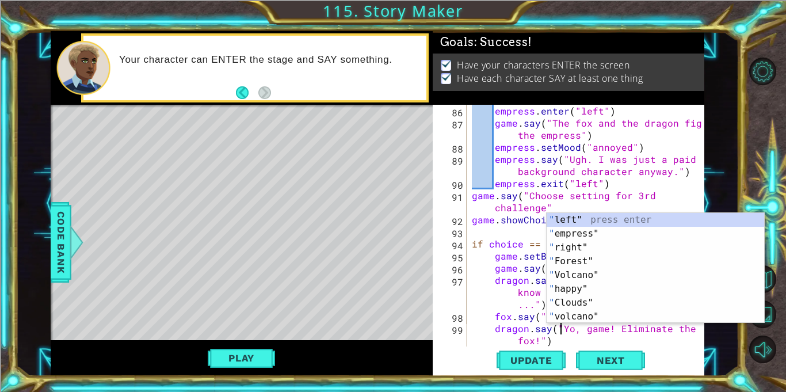
scroll to position [0, 5]
click at [570, 334] on div "empress . enter ( "left" ) game . say ( "The fox and the dragon fight the empre…" at bounding box center [588, 238] width 237 height 266
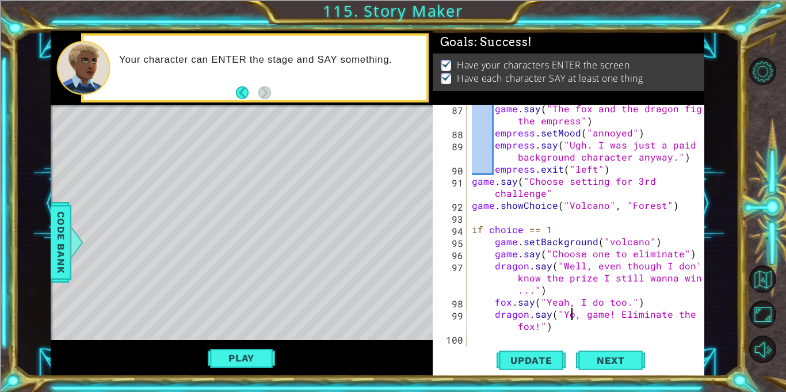
scroll to position [1414, 0]
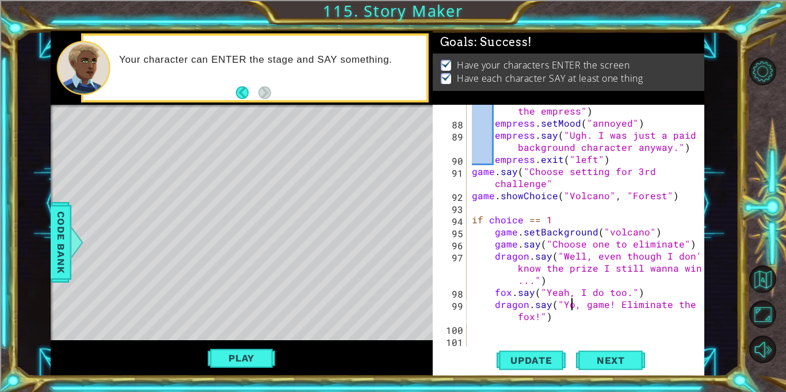
click at [563, 319] on div "game . say ( "The fox and the dragon fight the empress" ) empress . setMood ( "…" at bounding box center [588, 232] width 237 height 278
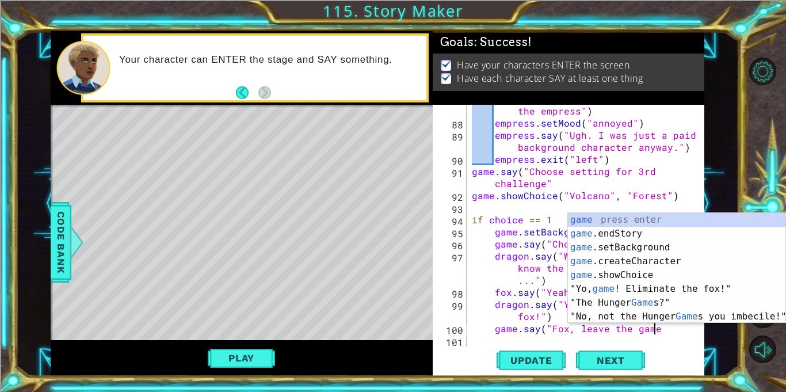
scroll to position [0, 11]
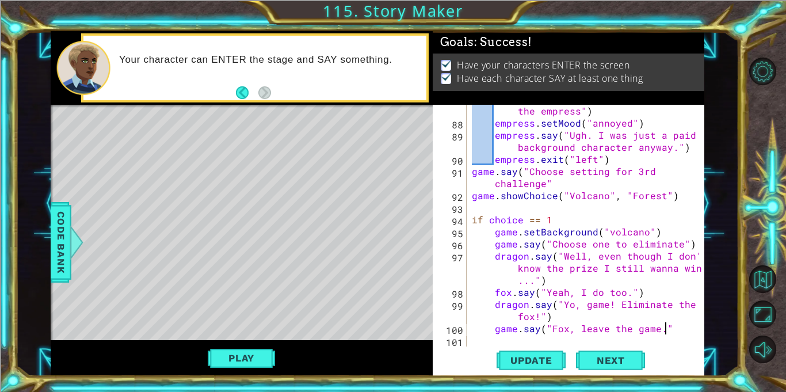
type textarea "game.say("[PERSON_NAME], leave the game.")"
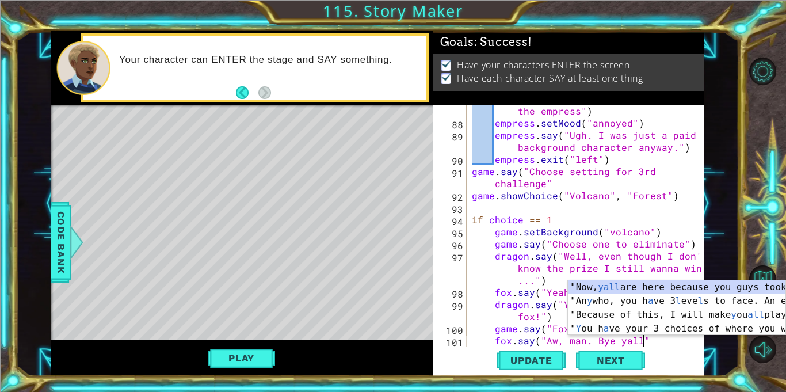
scroll to position [0, 10]
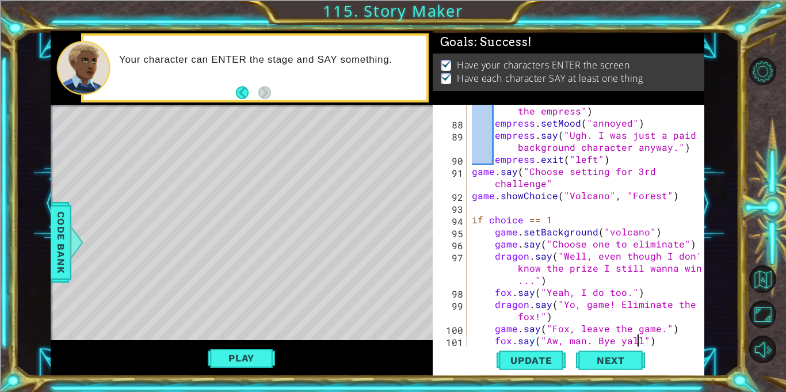
click at [636, 338] on div "game . say ( "The fox and the dragon fight the empress" ) empress . setMood ( "…" at bounding box center [588, 232] width 237 height 278
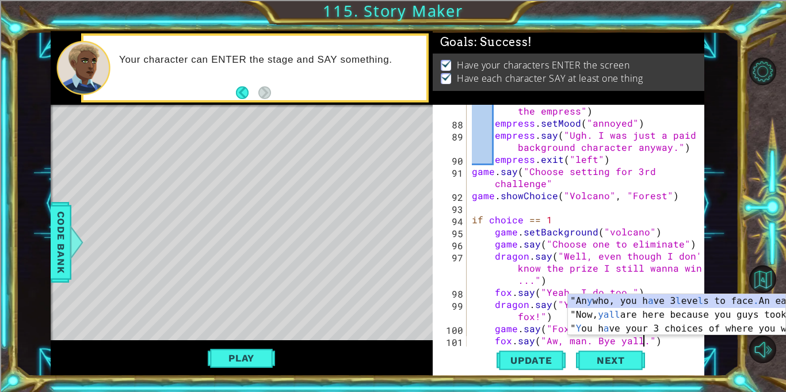
click at [601, 342] on div "game . say ( "The fox and the dragon fight the empress" ) empress . setMood ( "…" at bounding box center [588, 232] width 237 height 278
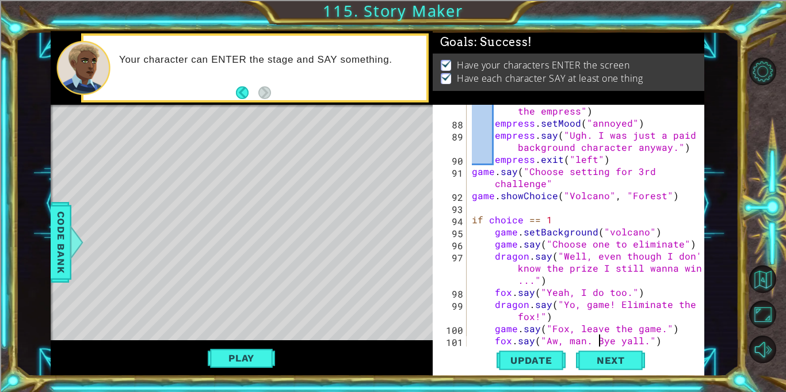
click at [643, 341] on div "game . say ( "The fox and the dragon fight the empress" ) empress . setMood ( "…" at bounding box center [588, 232] width 237 height 278
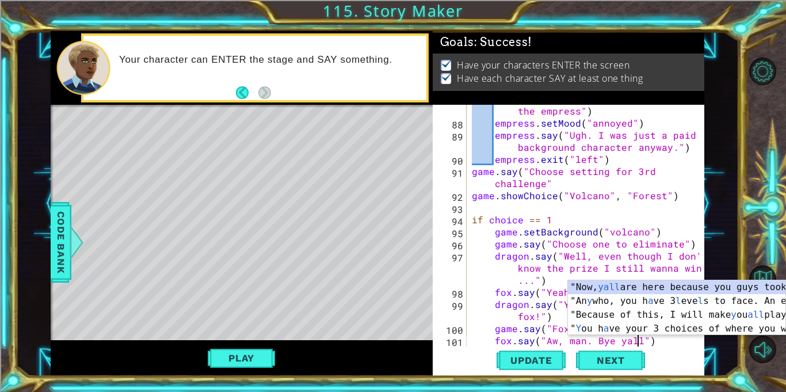
type textarea "fox.say("Aw, man. Bye yall!")"
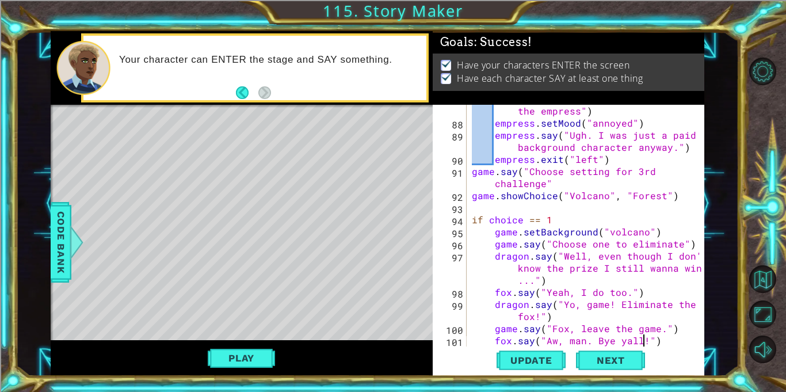
click at [663, 342] on div "game . say ( "The fox and the dragon fight the empress" ) empress . setMood ( "…" at bounding box center [588, 232] width 237 height 278
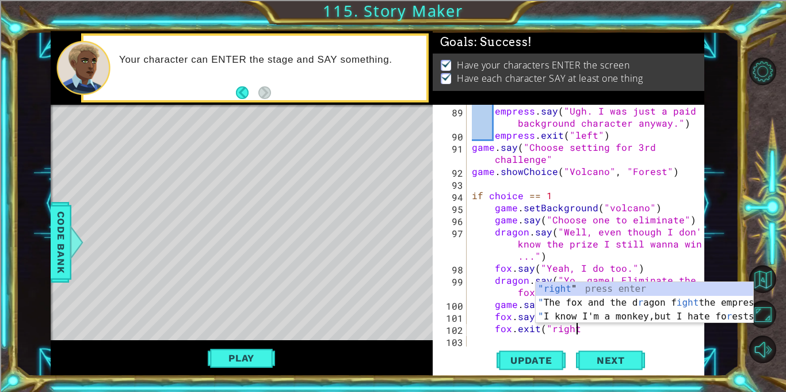
scroll to position [0, 6]
type textarea "fox.exit("right")"
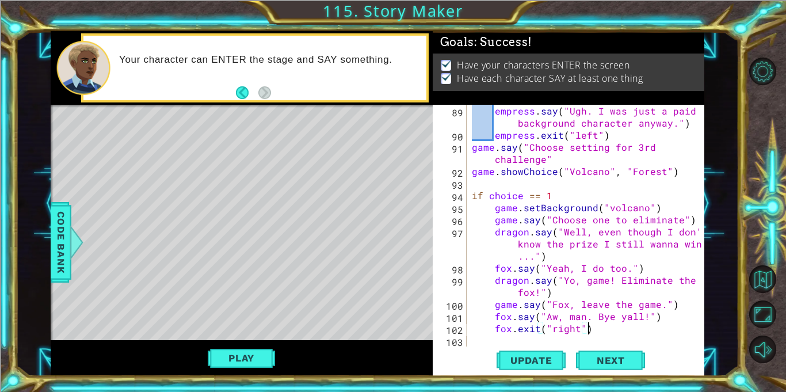
click at [641, 328] on div "empress . say ( "Ugh. I was just a paid background character anyway." ) empress…" at bounding box center [588, 244] width 237 height 278
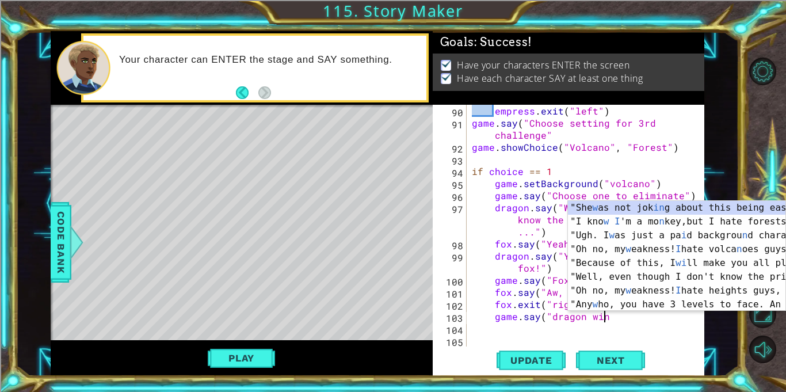
scroll to position [0, 8]
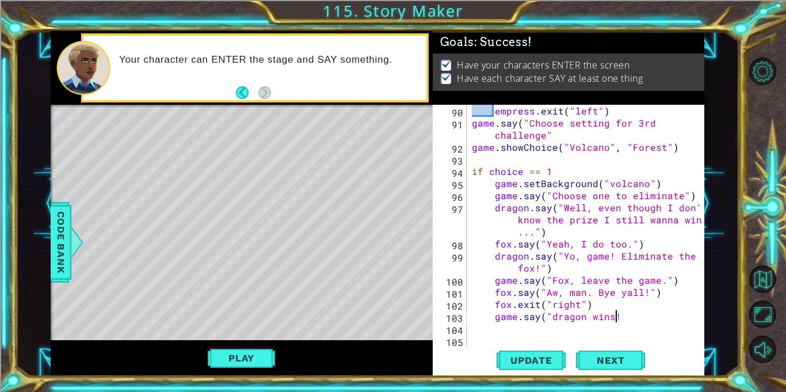
click at [555, 321] on div "empress . exit ( "left" ) game . say ( "Choose setting for 3rd challenge" game …" at bounding box center [588, 238] width 237 height 266
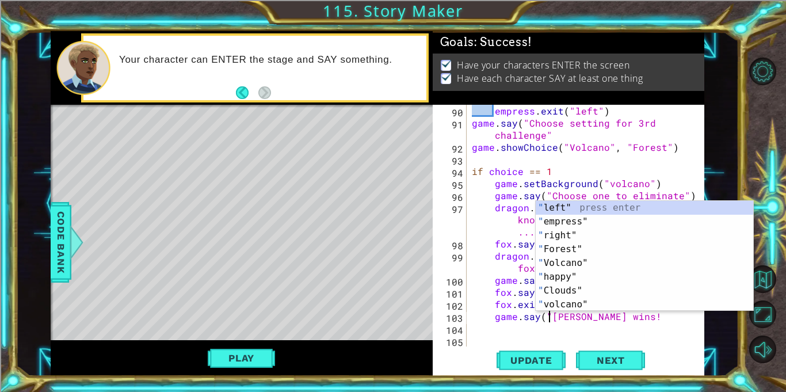
scroll to position [0, 5]
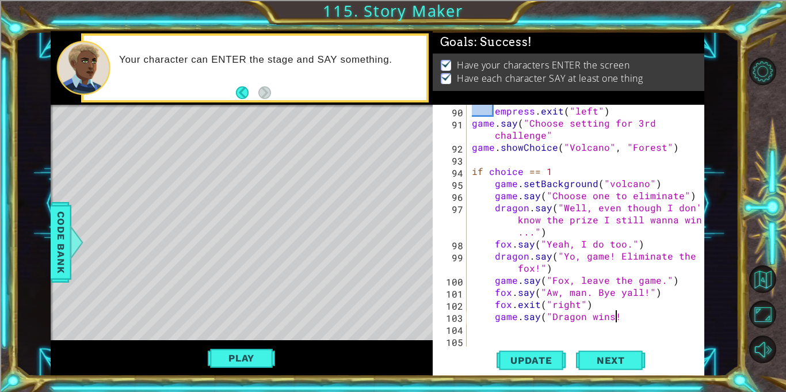
click at [639, 318] on div "empress . exit ( "left" ) game . say ( "Choose setting for 3rd challenge" game …" at bounding box center [588, 238] width 237 height 266
type textarea "game.say("Dragon wins!")"
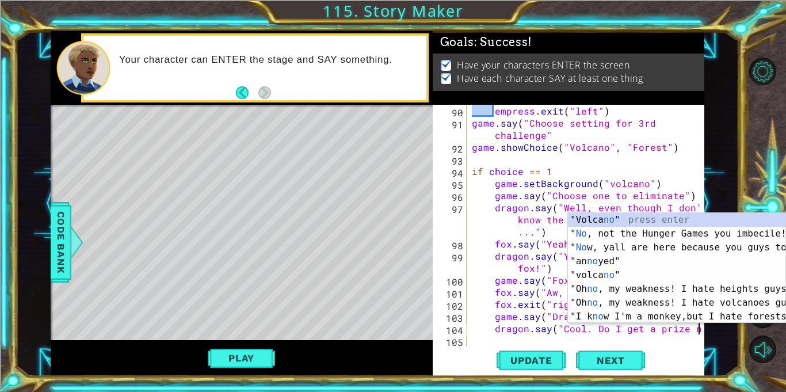
scroll to position [0, 14]
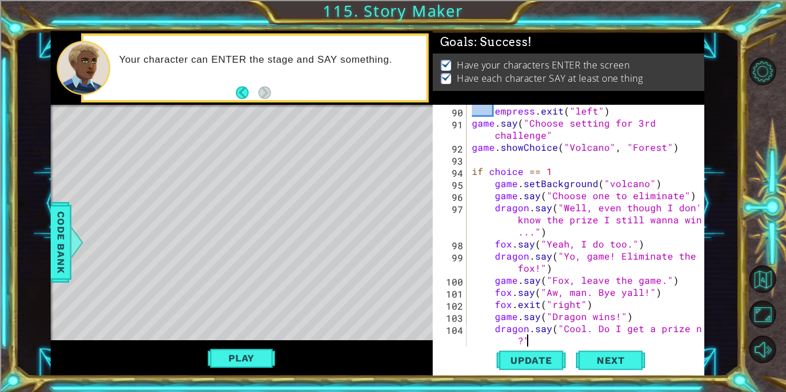
type textarea "dragon.say("Cool. Do I get a prize now?")"
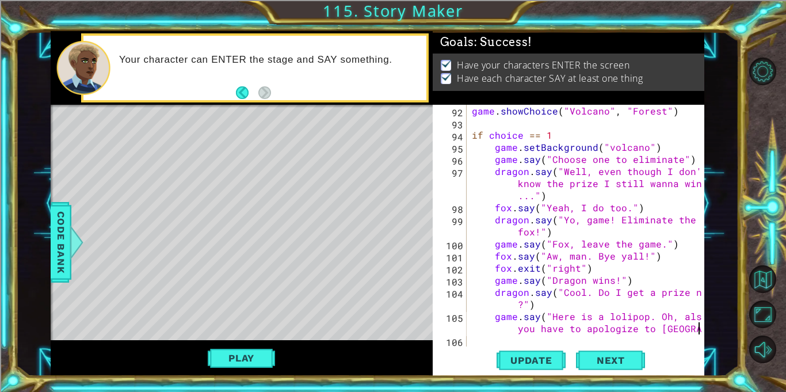
scroll to position [0, 25]
type textarea "game.say("Here is a lolipop. Oh, also you have to apologize to Phoenix.")"
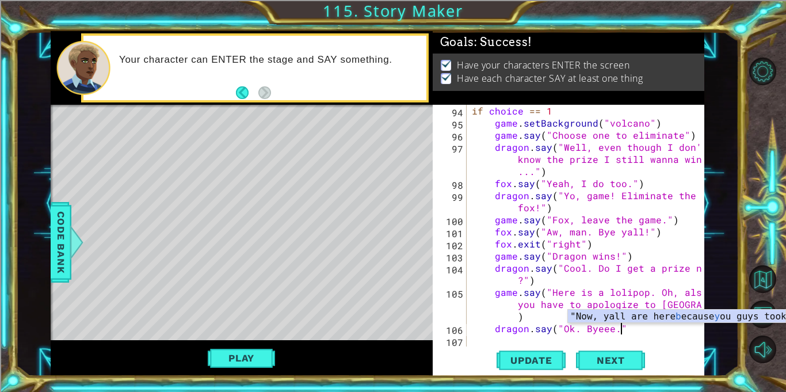
scroll to position [0, 9]
click at [615, 330] on div "if choice == 1 game . setBackground ( "volcano" ) game . say ( "Choose one to e…" at bounding box center [588, 238] width 237 height 266
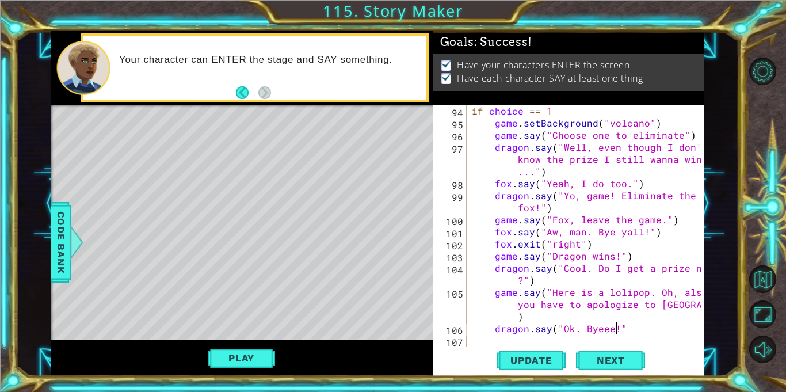
click at [561, 329] on div "if choice == 1 game . setBackground ( "volcano" ) game . say ( "Choose one to e…" at bounding box center [588, 238] width 237 height 266
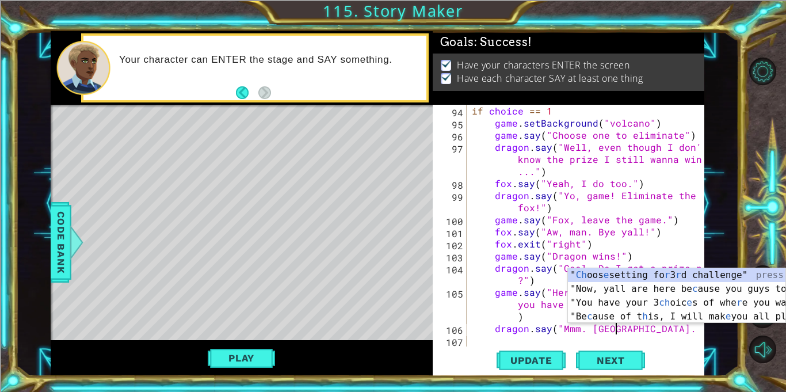
scroll to position [0, 9]
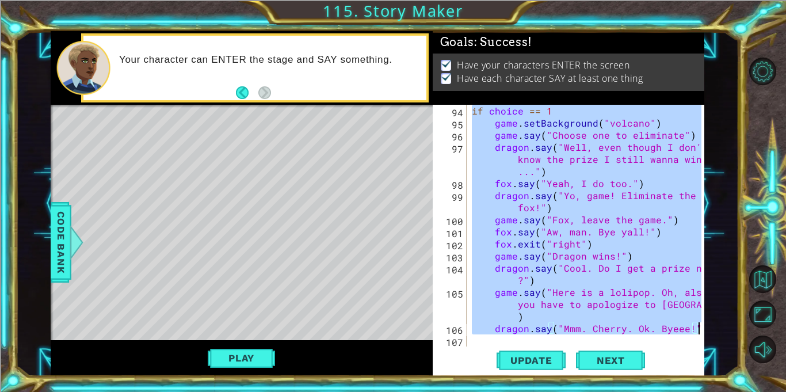
drag, startPoint x: 472, startPoint y: 107, endPoint x: 698, endPoint y: 334, distance: 319.4
click at [698, 334] on div "dragon.say("Mmm. Cherry. Ok. Byeee!") 94 95 96 97 98 99 100 101 102 103 104 105…" at bounding box center [567, 226] width 269 height 242
type textarea "game.say("Here is a lolipop. Oh, also you have to apologize to Phoenix.") drago…"
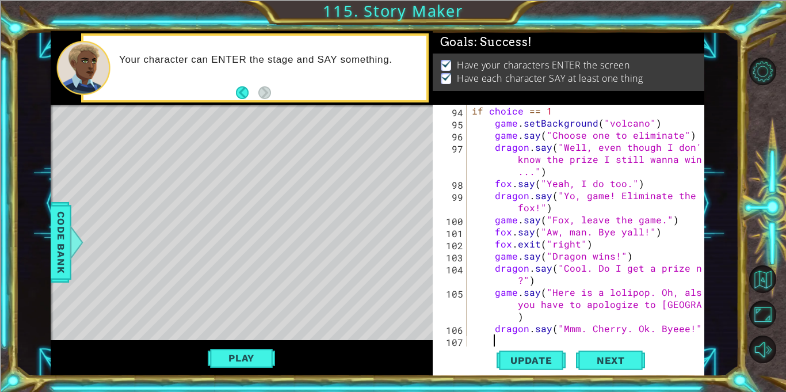
scroll to position [0, 0]
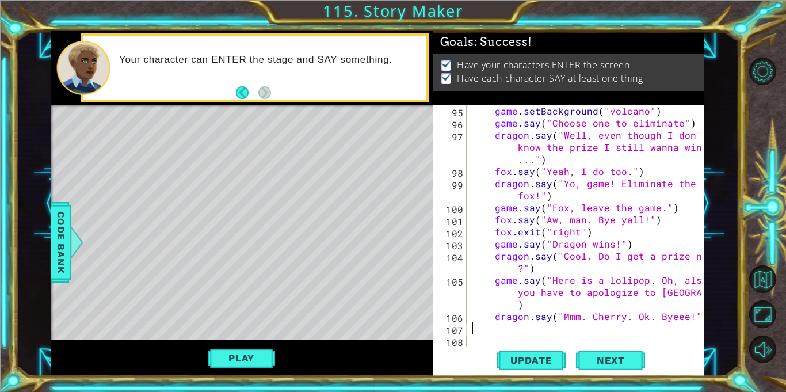
paste textarea "dragon.say("Mmm. Cherry. Ok. Byeee!")"
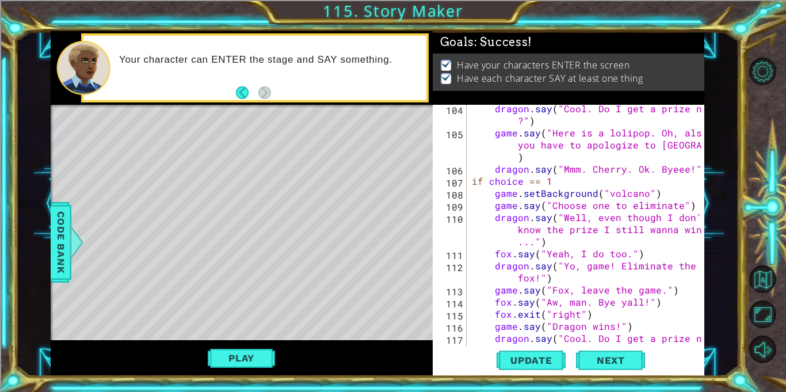
scroll to position [1679, 0]
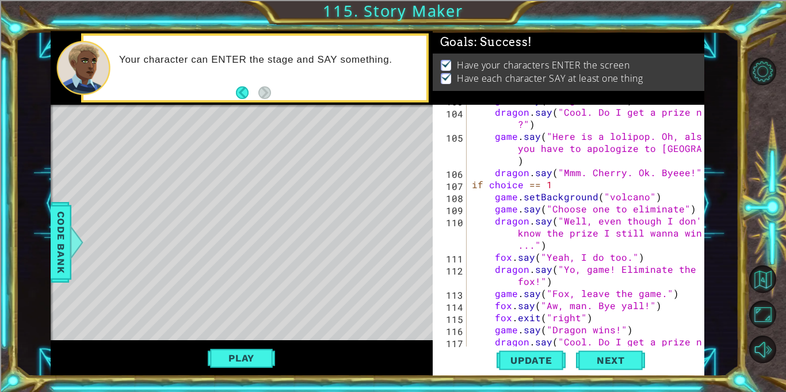
click at [554, 185] on div "game . say ( "Dragon wins!" ) dragon . say ( "Cool. Do I get a prize now ?" ) g…" at bounding box center [588, 233] width 237 height 278
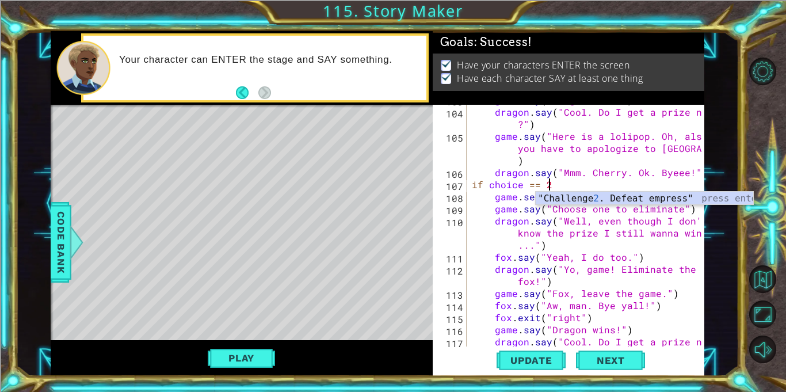
click at [632, 261] on div "game . say ( "Dragon wins!" ) dragon . say ( "Cool. Do I get a prize now ?" ) g…" at bounding box center [588, 233] width 237 height 278
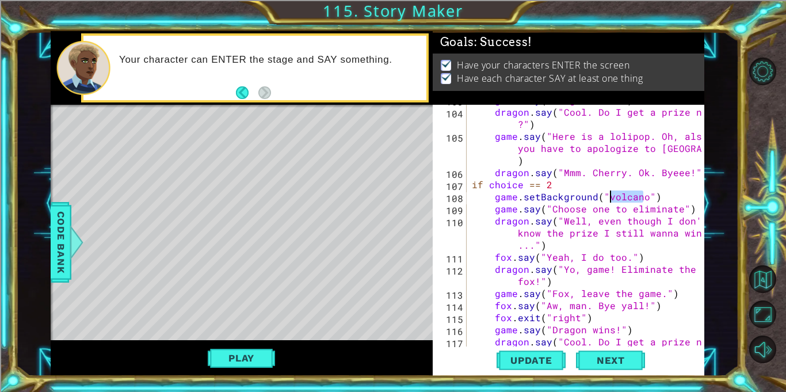
drag, startPoint x: 643, startPoint y: 197, endPoint x: 607, endPoint y: 197, distance: 36.3
click at [607, 197] on div "game . say ( "Dragon wins!" ) dragon . say ( "Cool. Do I get a prize now ?" ) g…" at bounding box center [588, 233] width 237 height 278
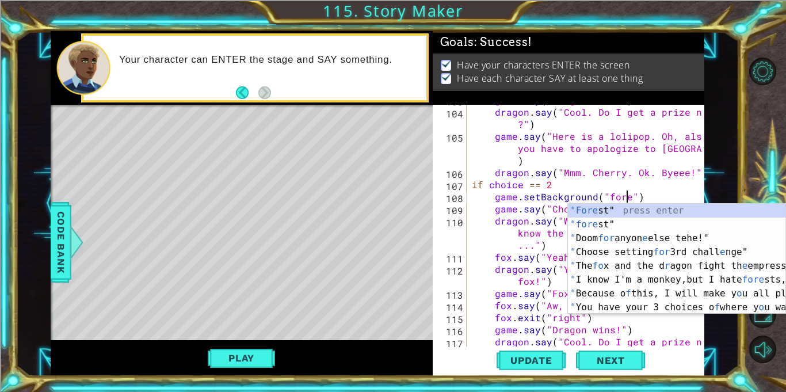
type textarea "game.setBackground("forest")"
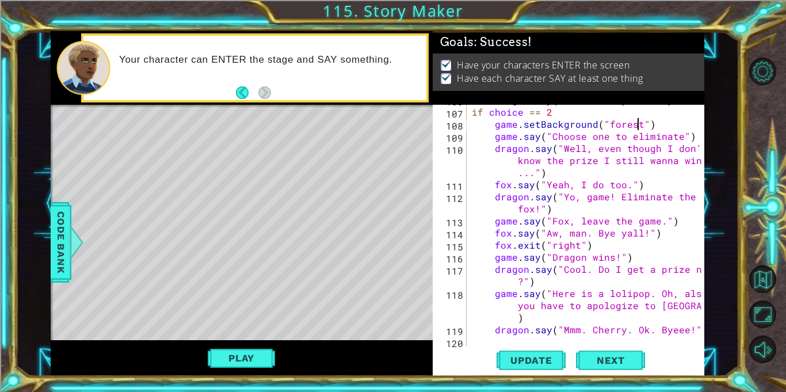
scroll to position [1751, 0]
click at [654, 338] on div "dragon . say ( "Mmm. Cherry. Ok. Byeee!" ) if choice == 2 game . setBackground …" at bounding box center [588, 227] width 237 height 266
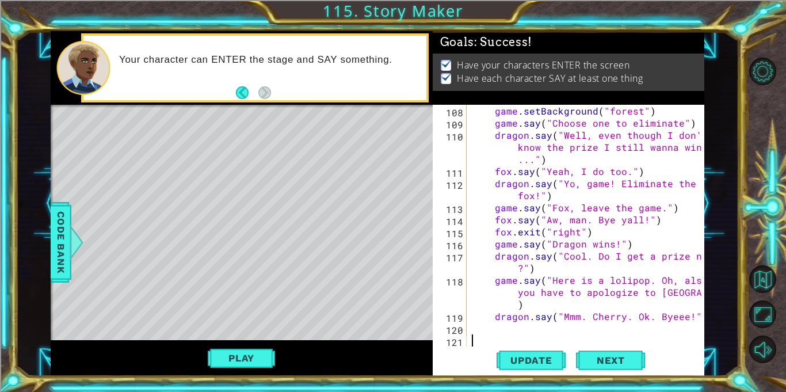
scroll to position [1764, 0]
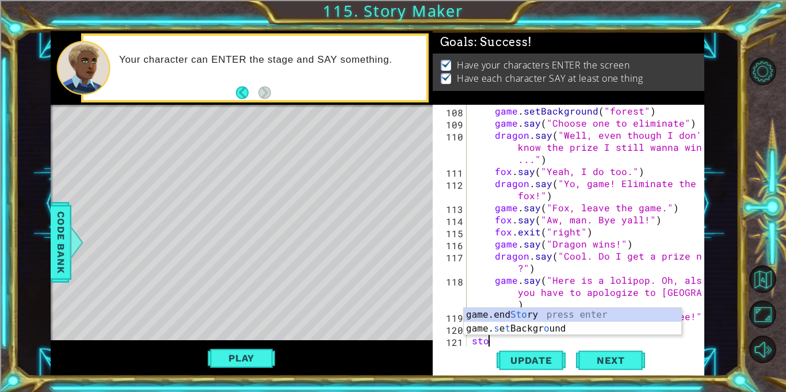
type textarea "stor"
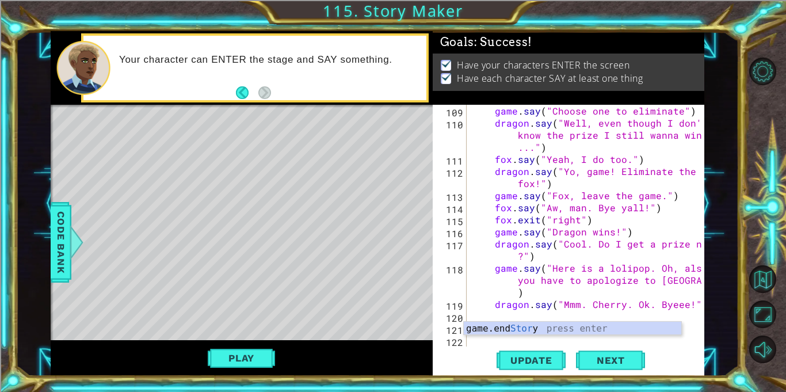
scroll to position [1777, 0]
click at [619, 329] on div "game.end Stor y press enter" at bounding box center [573, 342] width 218 height 41
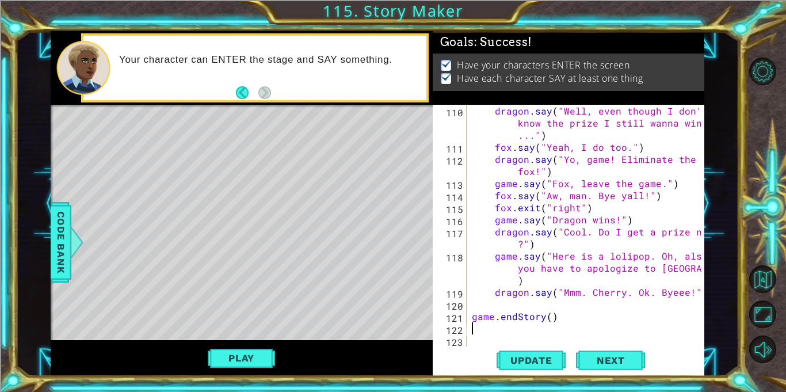
scroll to position [1789, 0]
click at [546, 365] on span "Update" at bounding box center [531, 361] width 65 height 12
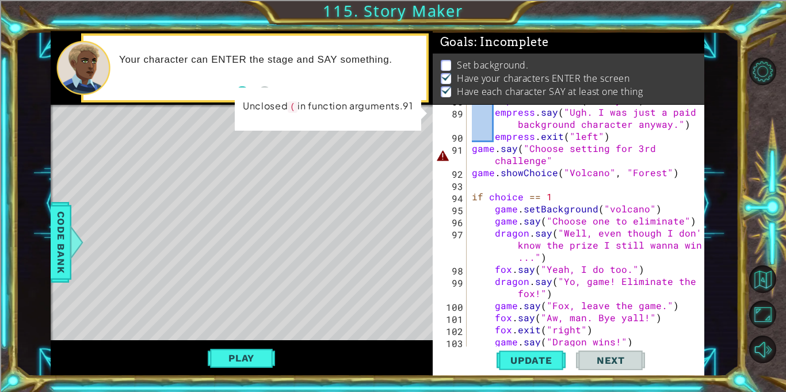
scroll to position [1434, 0]
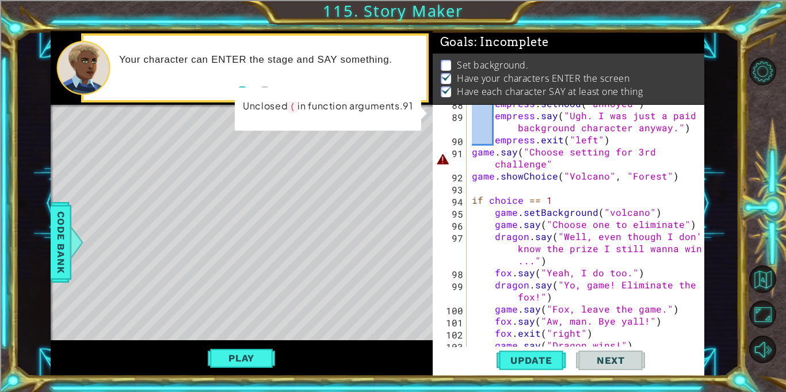
click at [573, 166] on div "empress . setMood ( "annoyed" ) empress . say ( "Ugh. I was just a paid backgro…" at bounding box center [588, 230] width 237 height 266
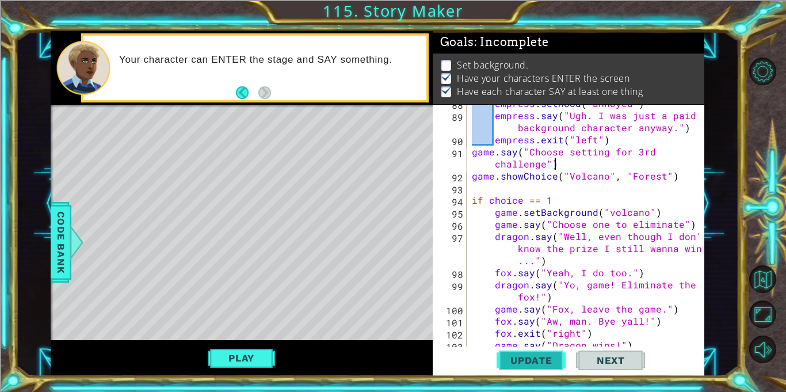
click at [551, 360] on span "Update" at bounding box center [531, 361] width 65 height 12
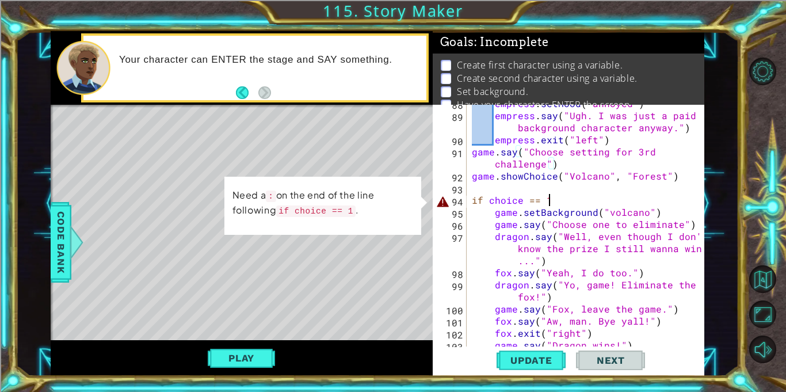
click at [566, 197] on div "empress . setMood ( "annoyed" ) empress . say ( "Ugh. I was just a paid backgro…" at bounding box center [588, 230] width 237 height 266
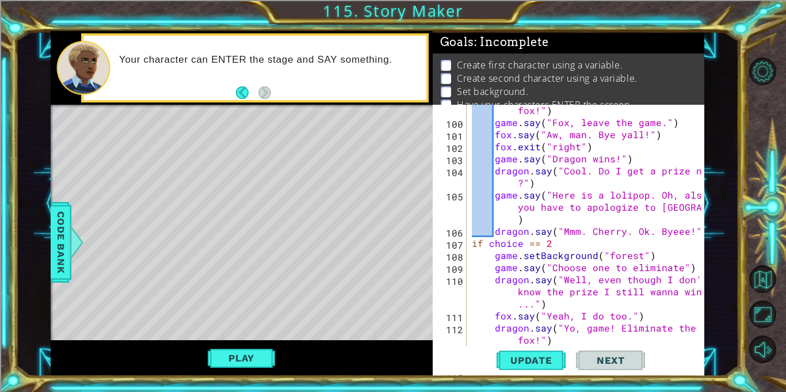
scroll to position [1621, 0]
click at [574, 248] on div "dragon . say ( "Yo, game! Eliminate the fox!" ) game . say ( "[PERSON_NAME], le…" at bounding box center [588, 231] width 237 height 278
click at [531, 353] on button "Update" at bounding box center [531, 360] width 69 height 27
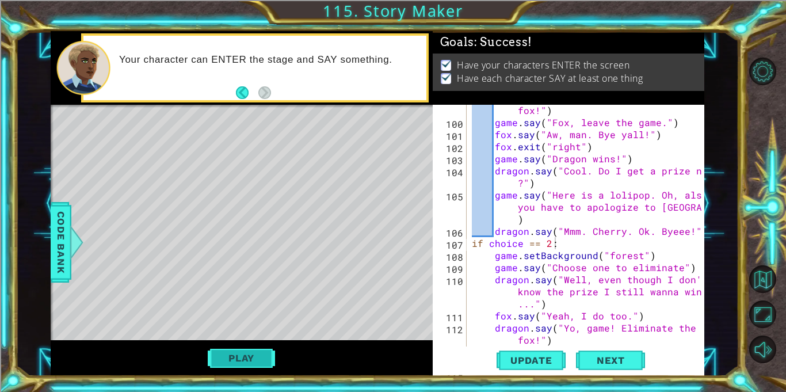
click at [249, 355] on button "Play" at bounding box center [241, 358] width 67 height 22
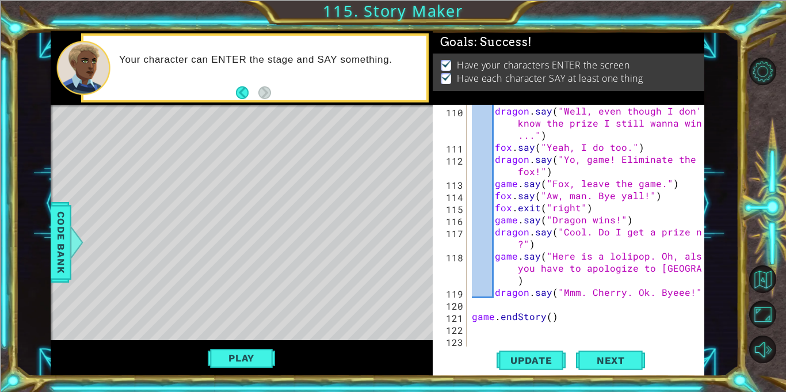
scroll to position [1786, 0]
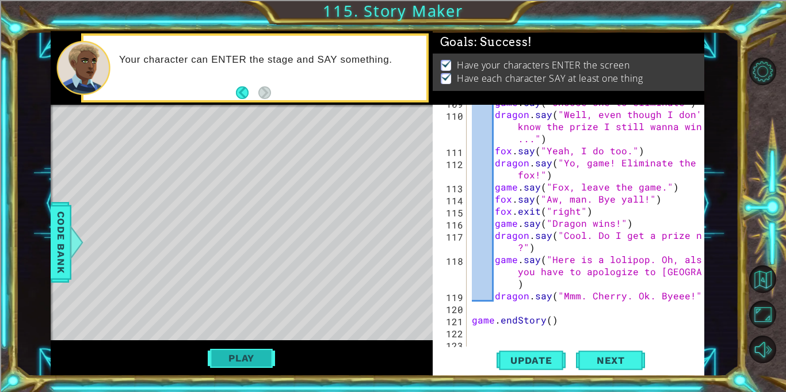
click at [240, 360] on button "Play" at bounding box center [241, 358] width 67 height 22
type textarea "game.endStory()"
click at [558, 319] on div "game . say ( "Choose one to eliminate" ) dragon . say ( "Well, even though I do…" at bounding box center [588, 229] width 237 height 266
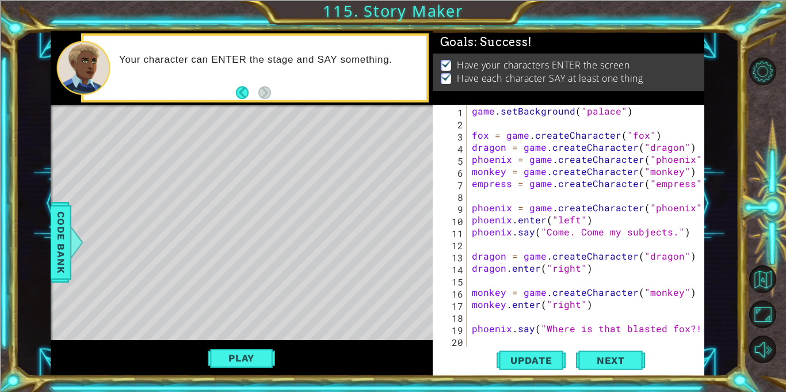
scroll to position [0, 0]
click at [471, 197] on div "game . setBackground ( "palace" ) fox = game . createCharacter ( "fox" ) dragon…" at bounding box center [588, 238] width 237 height 266
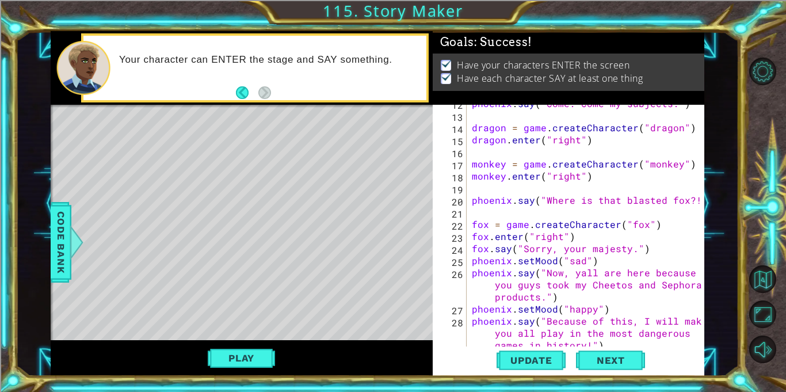
scroll to position [169, 0]
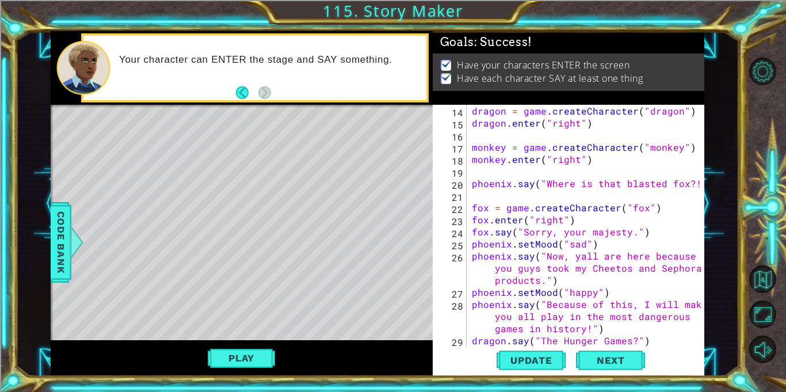
click at [581, 259] on div "dragon = game . createCharacter ( "dragon" ) dragon . enter ( "right" ) monkey …" at bounding box center [588, 238] width 237 height 266
click at [577, 257] on div "dragon = game . createCharacter ( "dragon" ) dragon . enter ( "right" ) monkey …" at bounding box center [588, 238] width 237 height 266
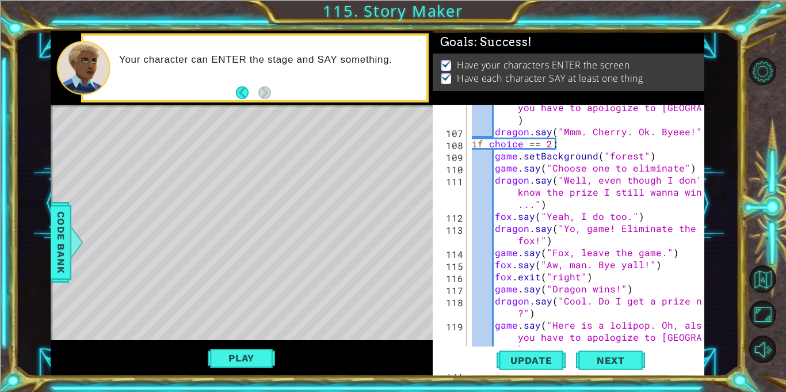
scroll to position [1745, 0]
click at [622, 263] on div "game . say ( "Here is a lolipop. Oh, also you have to apologize to Phoenix." ) …" at bounding box center [588, 246] width 237 height 314
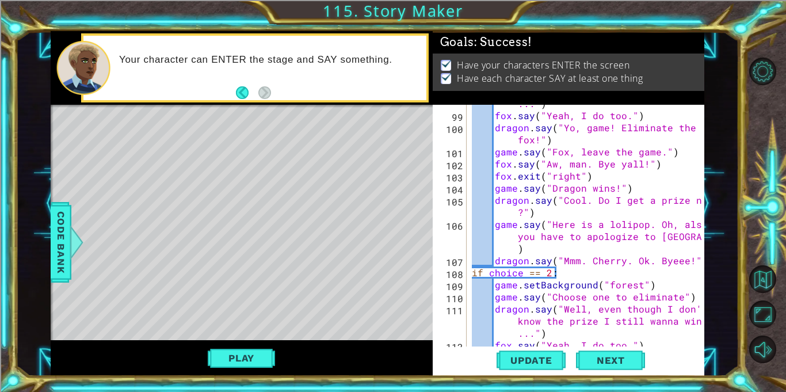
scroll to position [1610, 0]
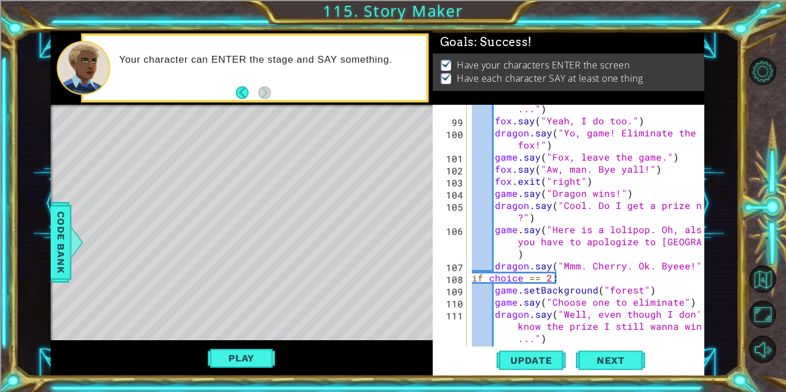
click at [622, 169] on div "dragon . say ( "Well, even though I don't know the prize I still wanna win ..."…" at bounding box center [588, 223] width 237 height 290
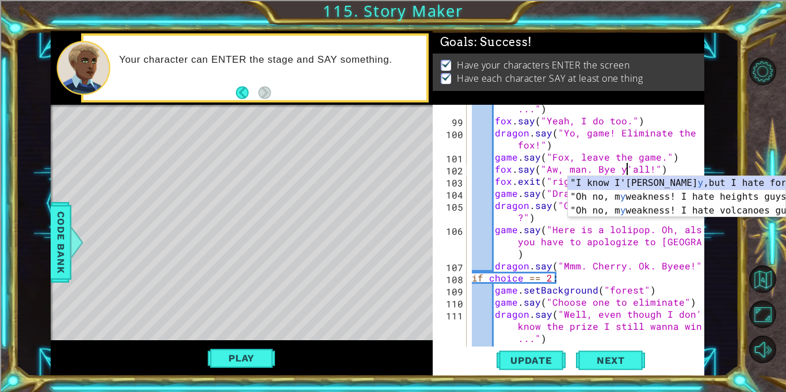
click at [627, 242] on div "dragon . say ( "Well, even though I don't know the prize I still wanna win ..."…" at bounding box center [588, 223] width 237 height 290
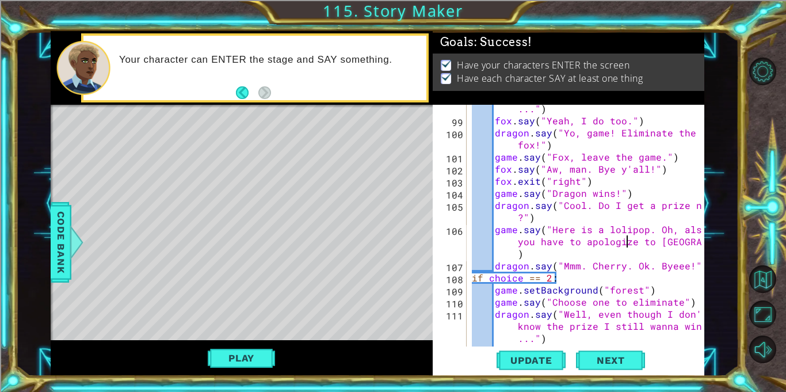
scroll to position [1813, 0]
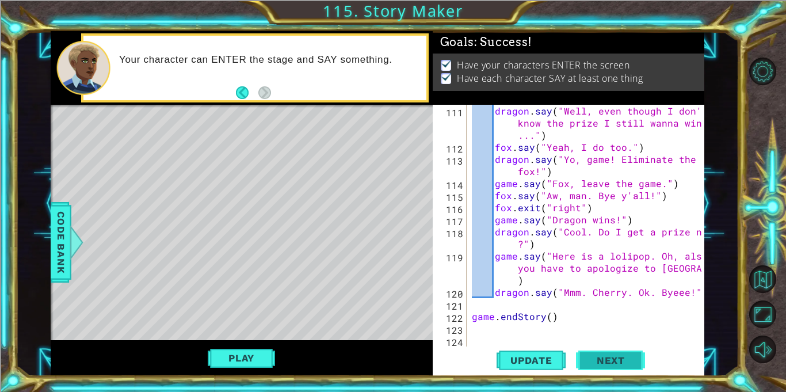
click at [599, 359] on span "Next" at bounding box center [610, 361] width 51 height 12
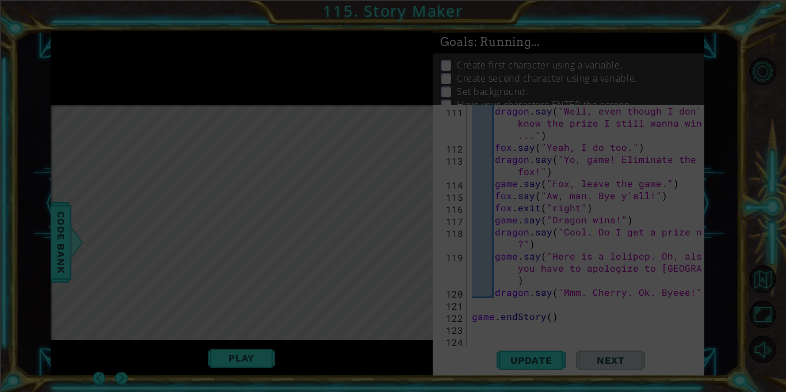
click at [340, 205] on icon at bounding box center [393, 196] width 786 height 392
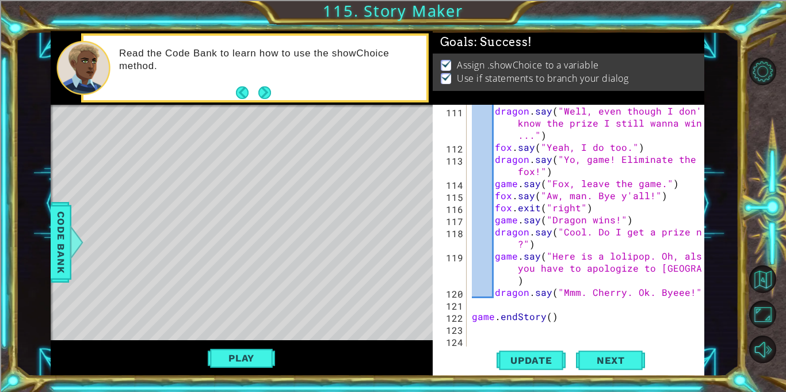
click at [225, 370] on div "Play" at bounding box center [242, 358] width 382 height 36
click at [233, 365] on button "Play" at bounding box center [241, 358] width 67 height 22
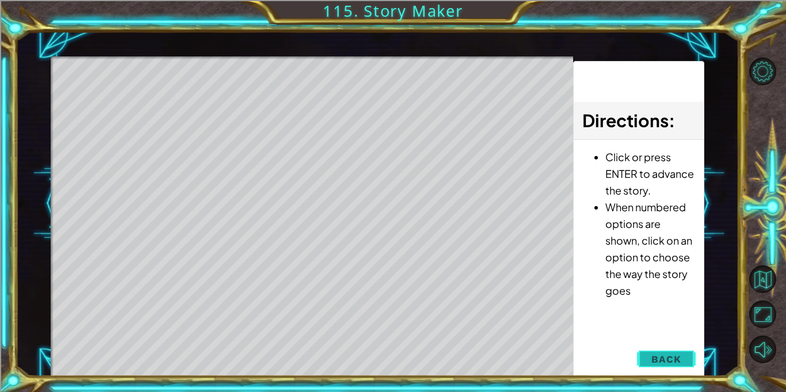
click at [655, 357] on span "Back" at bounding box center [665, 359] width 29 height 12
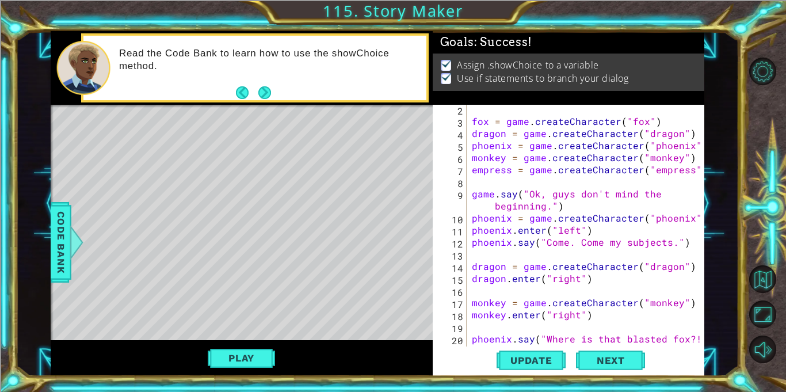
scroll to position [0, 0]
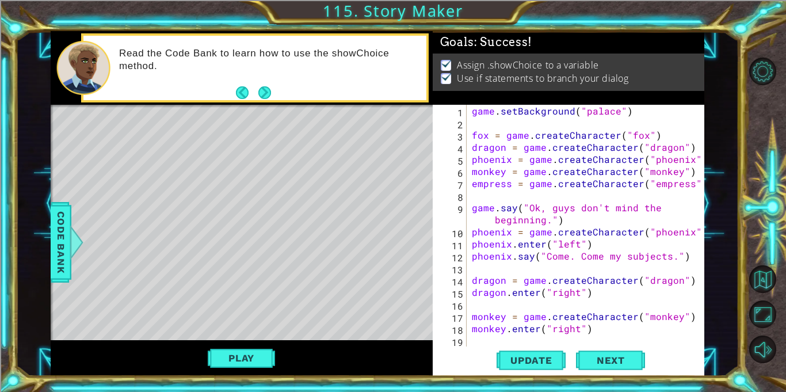
click at [551, 218] on div "game . setBackground ( "palace" ) fox = game . createCharacter ( "fox" ) dragon…" at bounding box center [588, 238] width 237 height 266
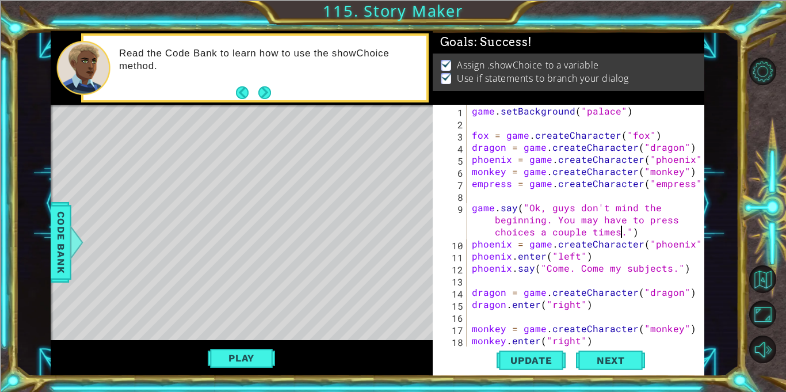
scroll to position [0, 31]
click at [550, 357] on span "Update" at bounding box center [531, 361] width 65 height 12
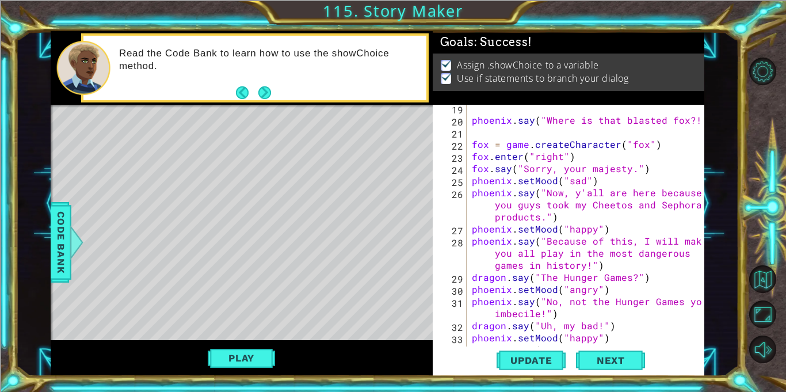
scroll to position [245, 0]
drag, startPoint x: 516, startPoint y: 204, endPoint x: 546, endPoint y: 206, distance: 30.6
click at [546, 206] on div "phoenix . say ( "Where is that blasted fox?!" ) fox = game . createCharacter ( …" at bounding box center [588, 247] width 237 height 290
drag, startPoint x: 627, startPoint y: 204, endPoint x: 543, endPoint y: 216, distance: 84.9
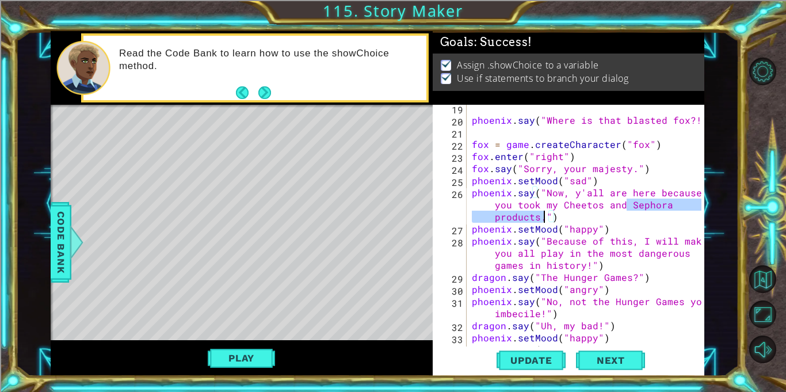
click at [543, 216] on div "phoenix . say ( "Where is that blasted fox?!" ) fox = game . createCharacter ( …" at bounding box center [588, 247] width 237 height 290
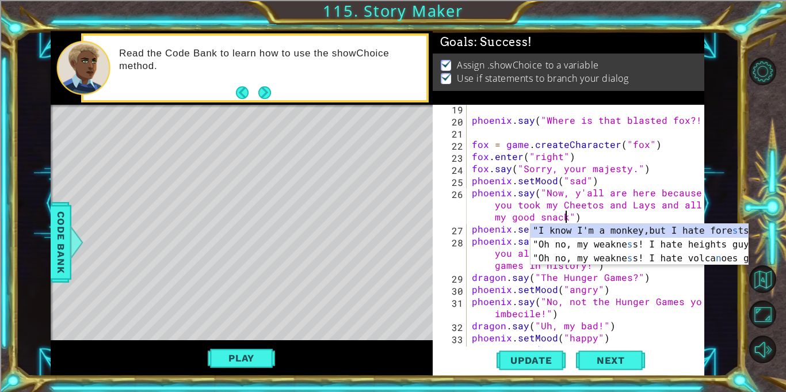
scroll to position [0, 32]
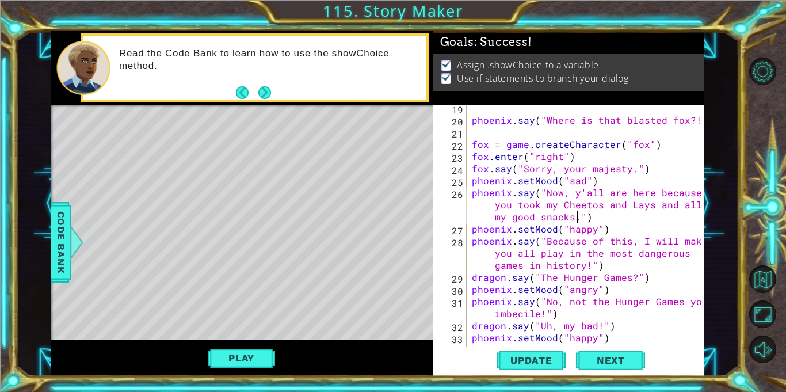
click at [592, 249] on div "phoenix . say ( "Where is that blasted fox?!" ) fox = game . createCharacter ( …" at bounding box center [588, 247] width 237 height 290
click at [525, 356] on span "Update" at bounding box center [531, 361] width 65 height 12
click at [248, 363] on button "Play" at bounding box center [241, 358] width 67 height 22
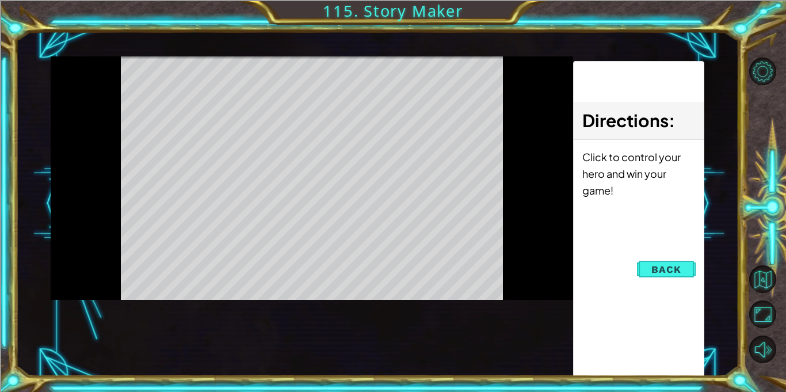
click at [409, 284] on div "Level Map" at bounding box center [317, 225] width 532 height 339
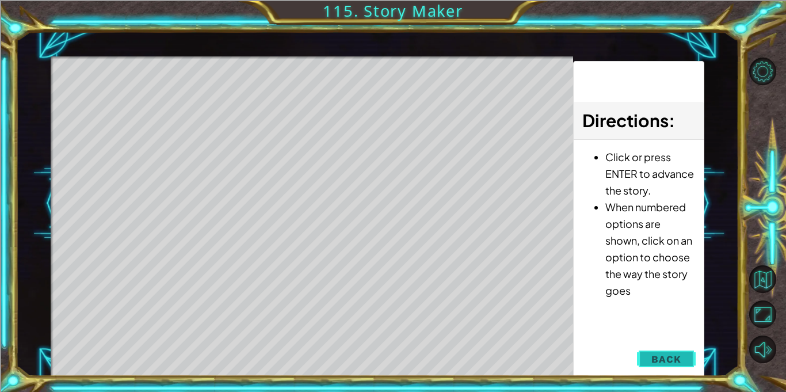
click at [677, 360] on span "Back" at bounding box center [665, 359] width 29 height 12
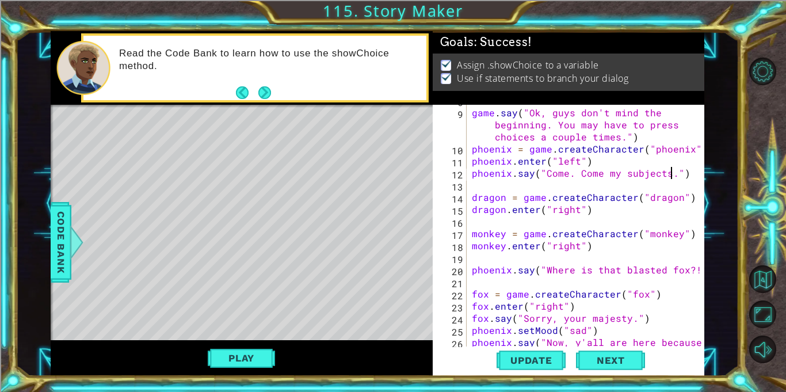
scroll to position [0, 13]
drag, startPoint x: 670, startPoint y: 176, endPoint x: 546, endPoint y: 171, distance: 124.4
click at [546, 171] on div "game . say ( "Ok, guys don't mind the beginning. You may have to press choices …" at bounding box center [588, 239] width 237 height 290
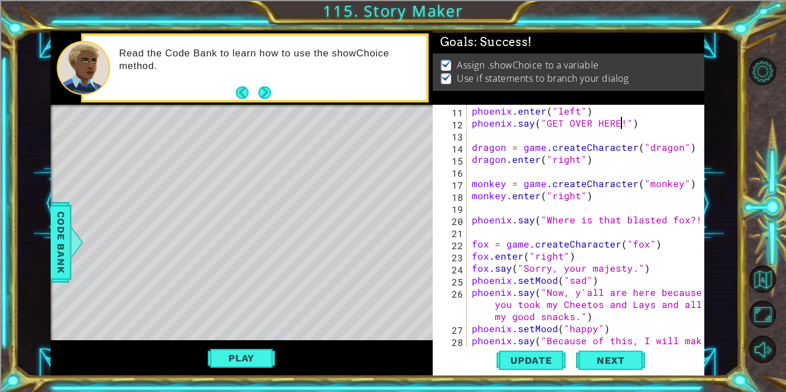
scroll to position [146, 0]
drag, startPoint x: 676, startPoint y: 219, endPoint x: 594, endPoint y: 219, distance: 81.7
click at [594, 219] on div "phoenix . enter ( "left" ) phoenix . say ( "GET OVER HERE!" ) dragon = game . c…" at bounding box center [588, 250] width 237 height 290
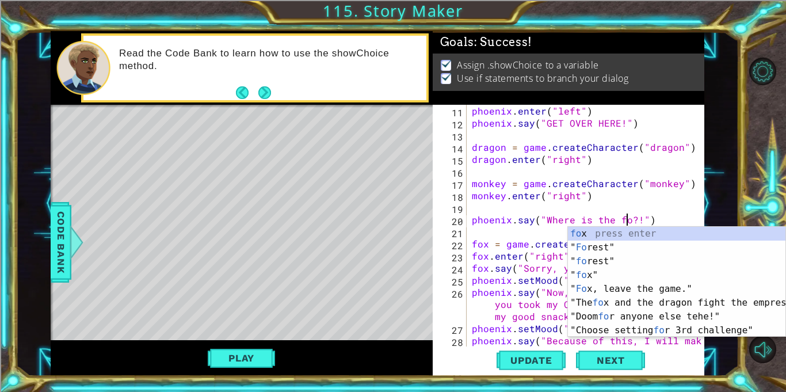
scroll to position [0, 10]
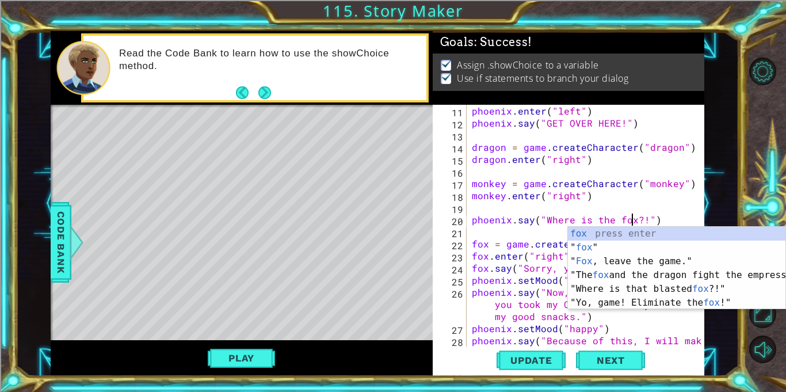
click at [626, 334] on div "phoenix . enter ( "left" ) phoenix . say ( "GET OVER HERE!" ) dragon = game . c…" at bounding box center [588, 250] width 237 height 290
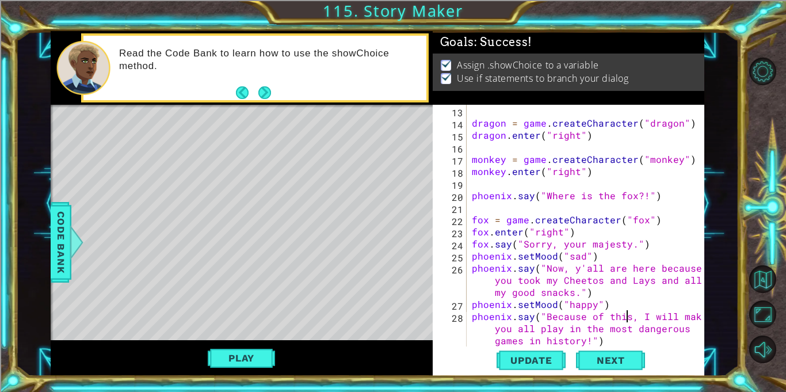
scroll to position [169, 0]
drag, startPoint x: 627, startPoint y: 244, endPoint x: 552, endPoint y: 243, distance: 74.8
click at [552, 243] on div "dragon = game . createCharacter ( "dragon" ) dragon . enter ( "right" ) monkey …" at bounding box center [588, 238] width 237 height 266
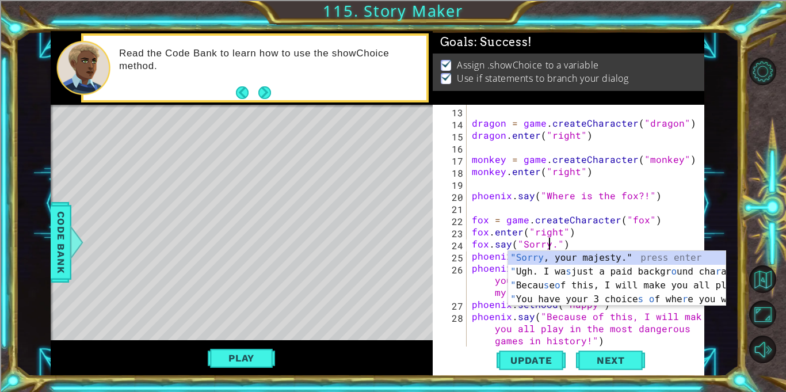
scroll to position [0, 5]
click at [551, 227] on div "dragon = game . createCharacter ( "dragon" ) dragon . enter ( "right" ) monkey …" at bounding box center [588, 238] width 237 height 266
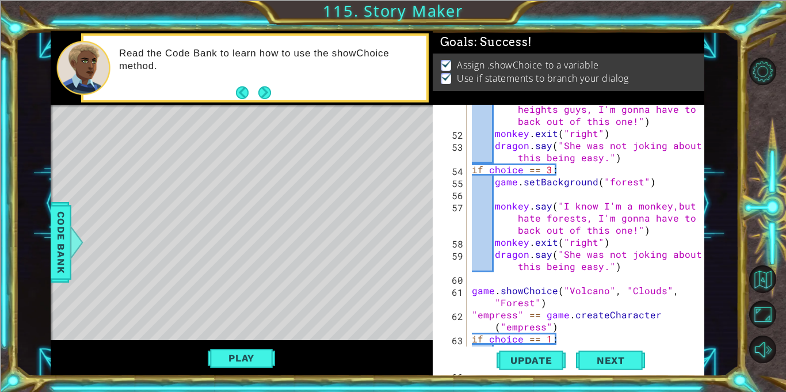
scroll to position [824, 0]
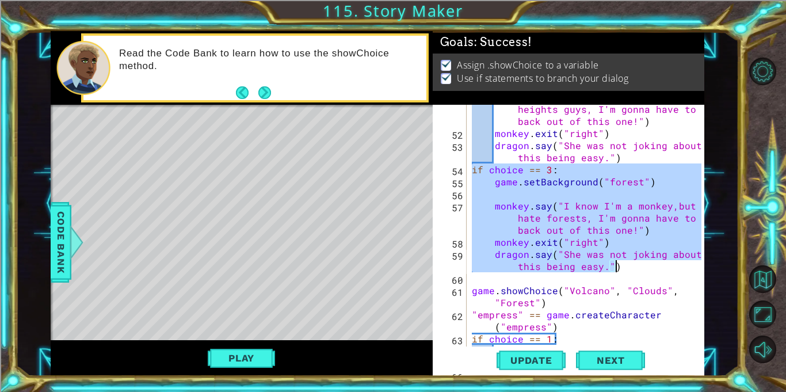
drag, startPoint x: 526, startPoint y: 193, endPoint x: 628, endPoint y: 271, distance: 128.5
click at [628, 271] on div "monkey . say ( "Oh no, my weakness! I hate heights guys, I'm gonna have to back…" at bounding box center [588, 236] width 237 height 290
type textarea "monkey.exit("right") dragon.say("She was not joking about this being easy.")"
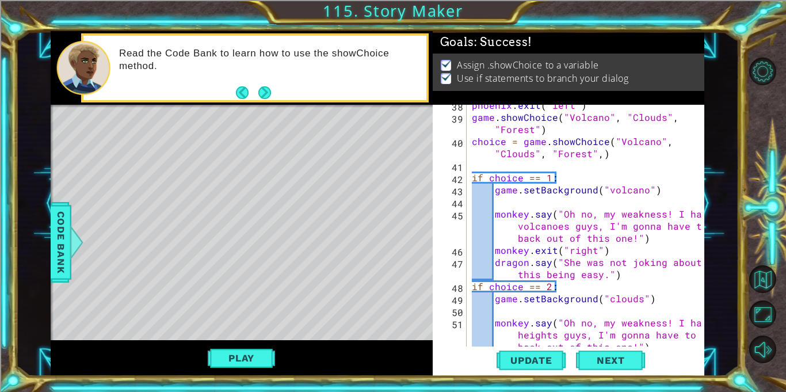
scroll to position [599, 0]
drag, startPoint x: 597, startPoint y: 157, endPoint x: 550, endPoint y: 154, distance: 47.9
click at [550, 154] on div "phoenix . exit ( "left" ) game . showChoice ( "Volcano" , "Clouds" , "Forest" )…" at bounding box center [588, 244] width 237 height 290
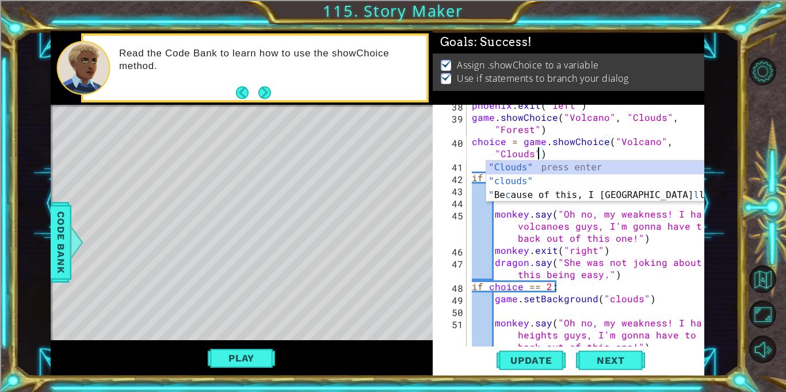
click at [577, 148] on div "phoenix . exit ( "left" ) game . showChoice ( "Volcano" , "Clouds" , "Forest" )…" at bounding box center [588, 244] width 237 height 290
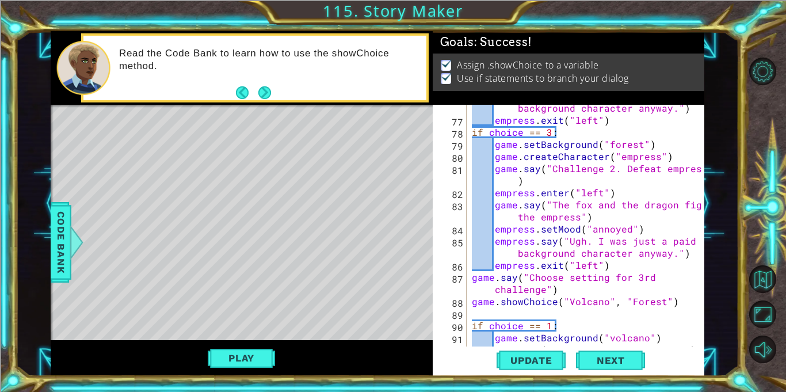
scroll to position [1248, 0]
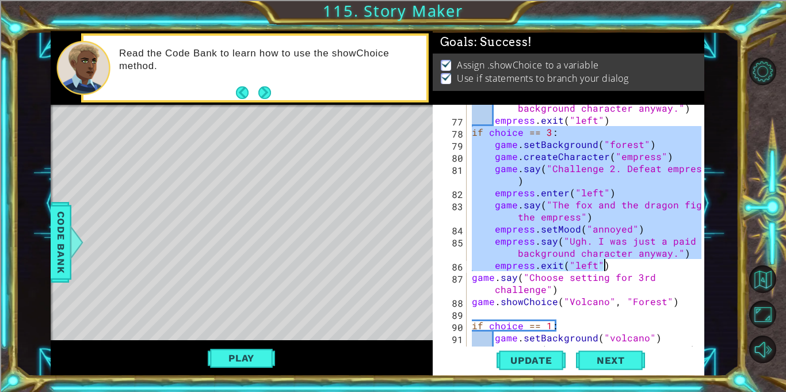
drag, startPoint x: 472, startPoint y: 131, endPoint x: 609, endPoint y: 264, distance: 191.3
click at [609, 264] on div "empress . say ( "Ugh. I was just a paid background character anyway." ) empress…" at bounding box center [588, 229] width 237 height 278
type textarea "empress.say("Ugh. I was just a paid background character anyway.") empress.exit…"
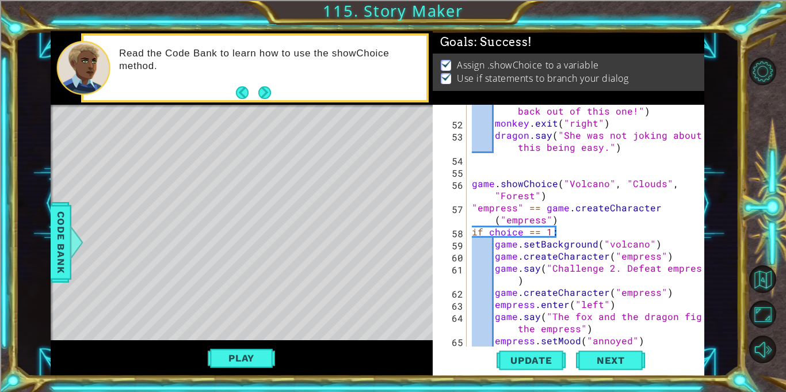
scroll to position [832, 0]
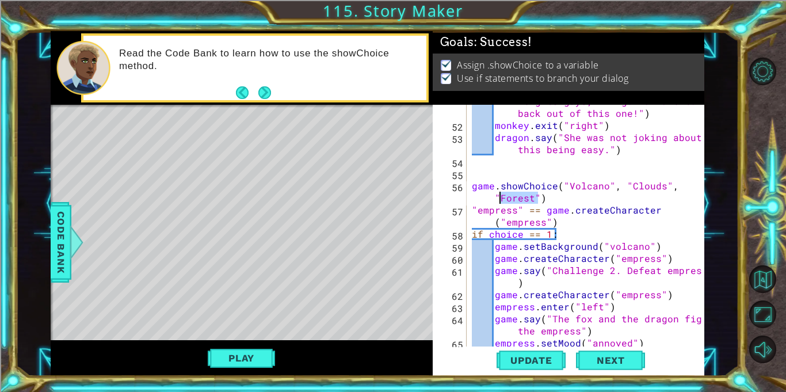
drag, startPoint x: 538, startPoint y: 197, endPoint x: 497, endPoint y: 195, distance: 40.9
click at [497, 195] on div "monkey . say ( "Oh no, my weakness! I hate heights guys, I'm gonna have to back…" at bounding box center [588, 228] width 237 height 290
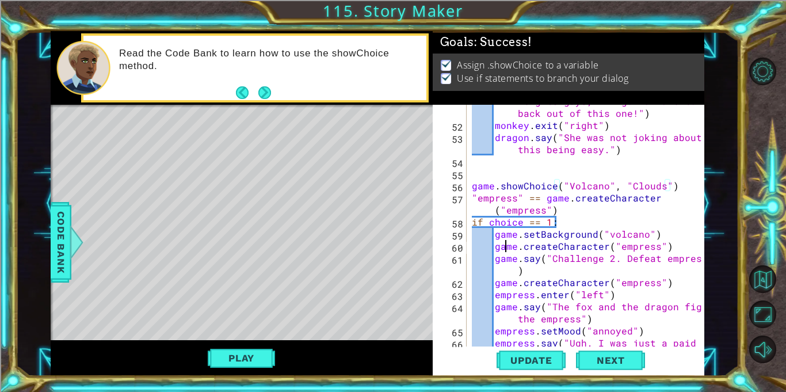
click at [506, 247] on div "monkey . say ( "Oh no, my weakness! I hate heights guys, I'm gonna have to back…" at bounding box center [588, 234] width 237 height 302
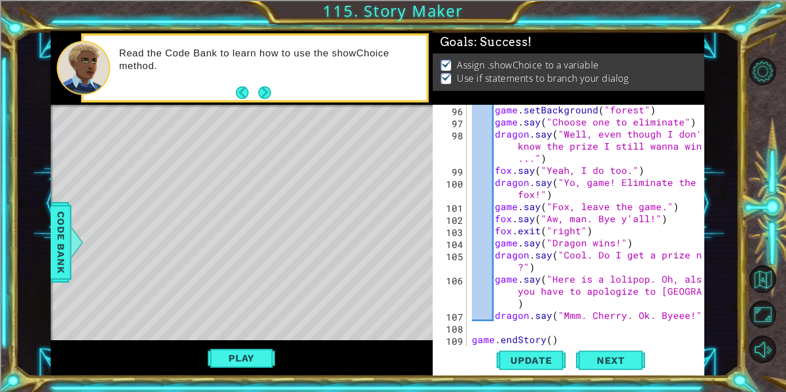
scroll to position [1583, 0]
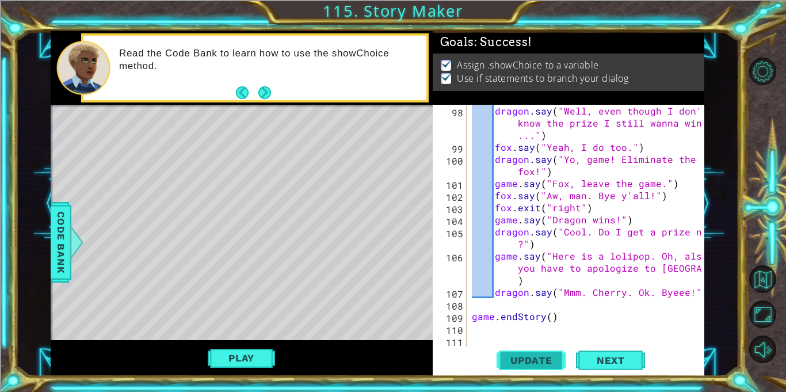
click at [541, 365] on span "Update" at bounding box center [531, 361] width 65 height 12
click at [261, 194] on div "Level Map" at bounding box center [317, 274] width 532 height 339
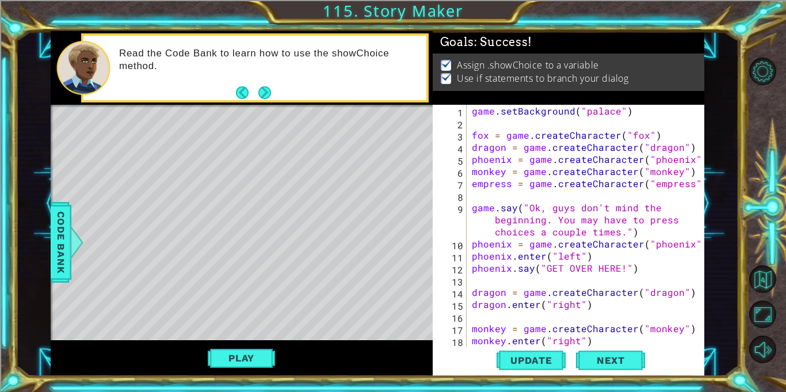
scroll to position [0, 0]
click at [617, 230] on div "game . setBackground ( "palace" ) fox = game . createCharacter ( "fox" ) dragon…" at bounding box center [588, 238] width 237 height 266
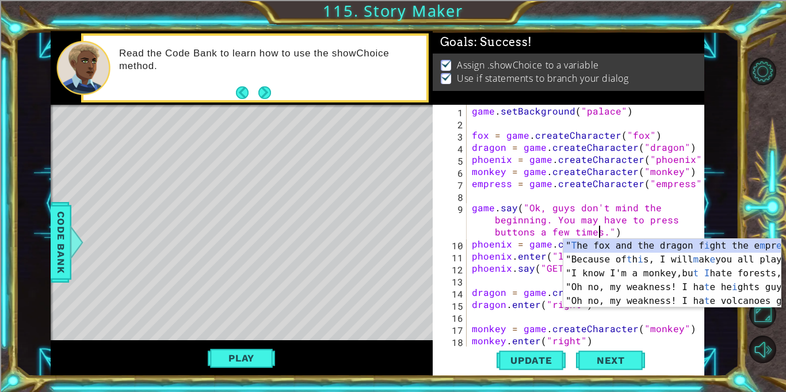
scroll to position [0, 30]
click at [638, 223] on div "game . setBackground ( "palace" ) fox = game . createCharacter ( "fox" ) dragon…" at bounding box center [588, 238] width 237 height 266
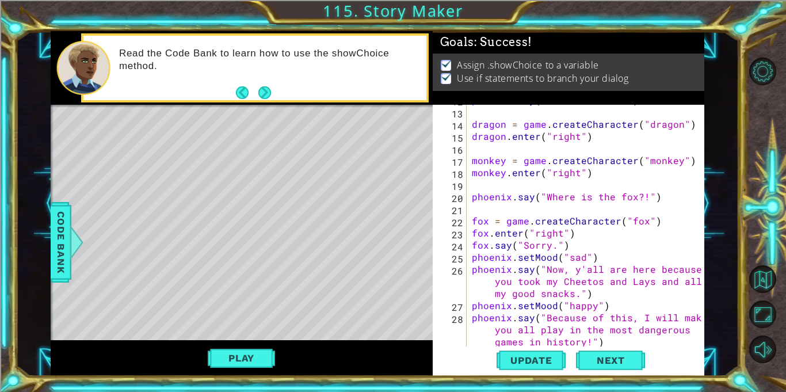
scroll to position [173, 0]
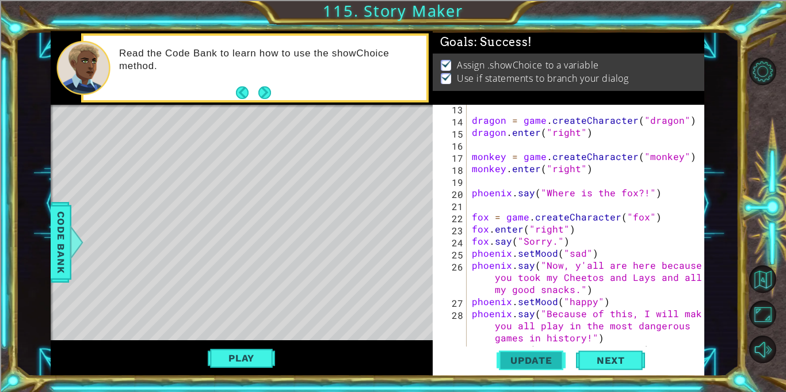
type textarea "game.say("Ok, guys don't mind the beginning. You may have to press buttons a fe…"
click at [541, 358] on span "Update" at bounding box center [531, 361] width 65 height 12
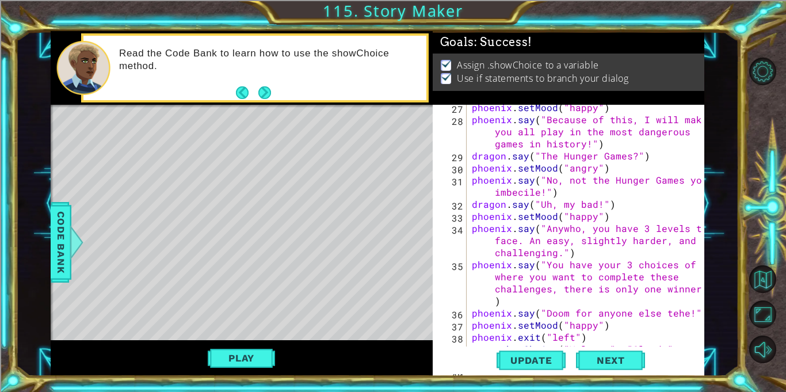
scroll to position [367, 0]
